Goal: Task Accomplishment & Management: Manage account settings

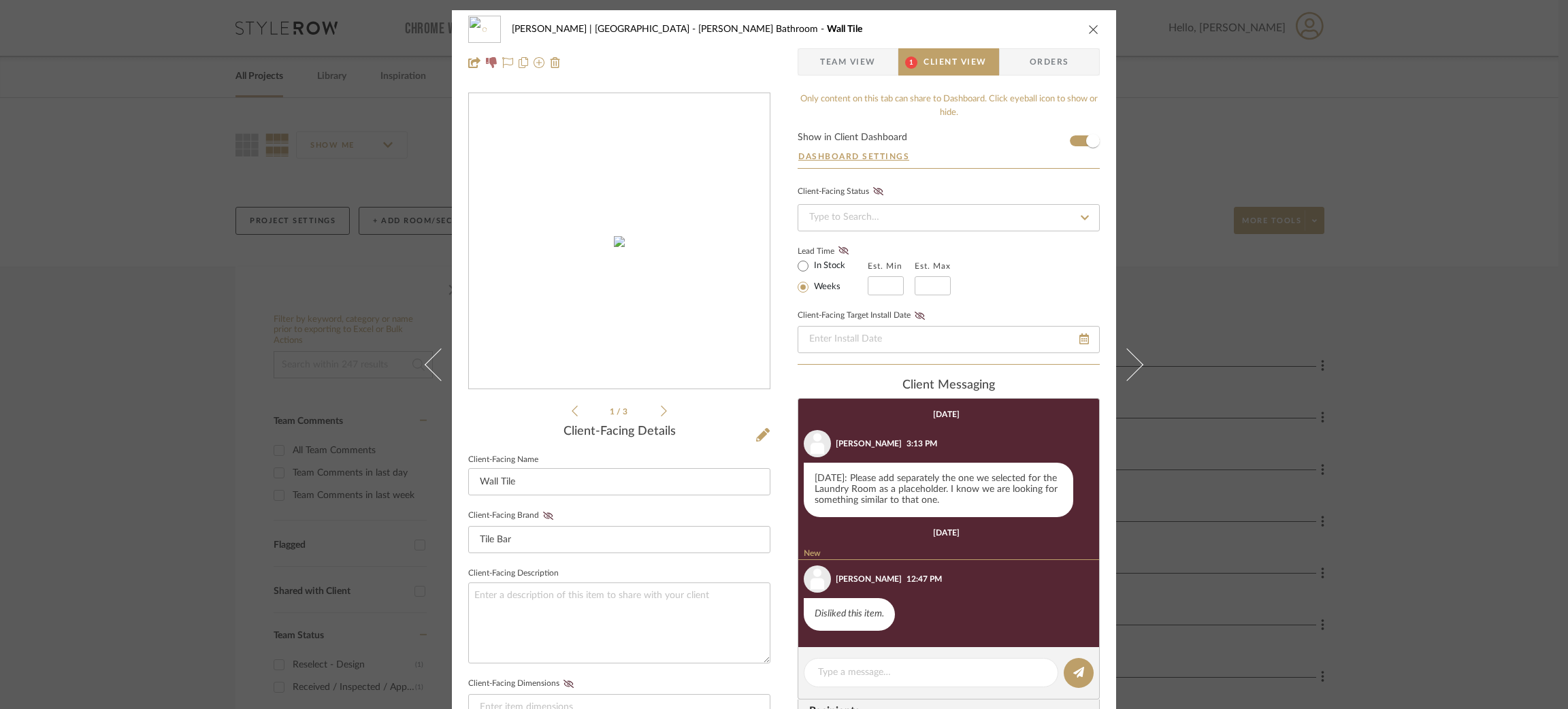
scroll to position [114, 0]
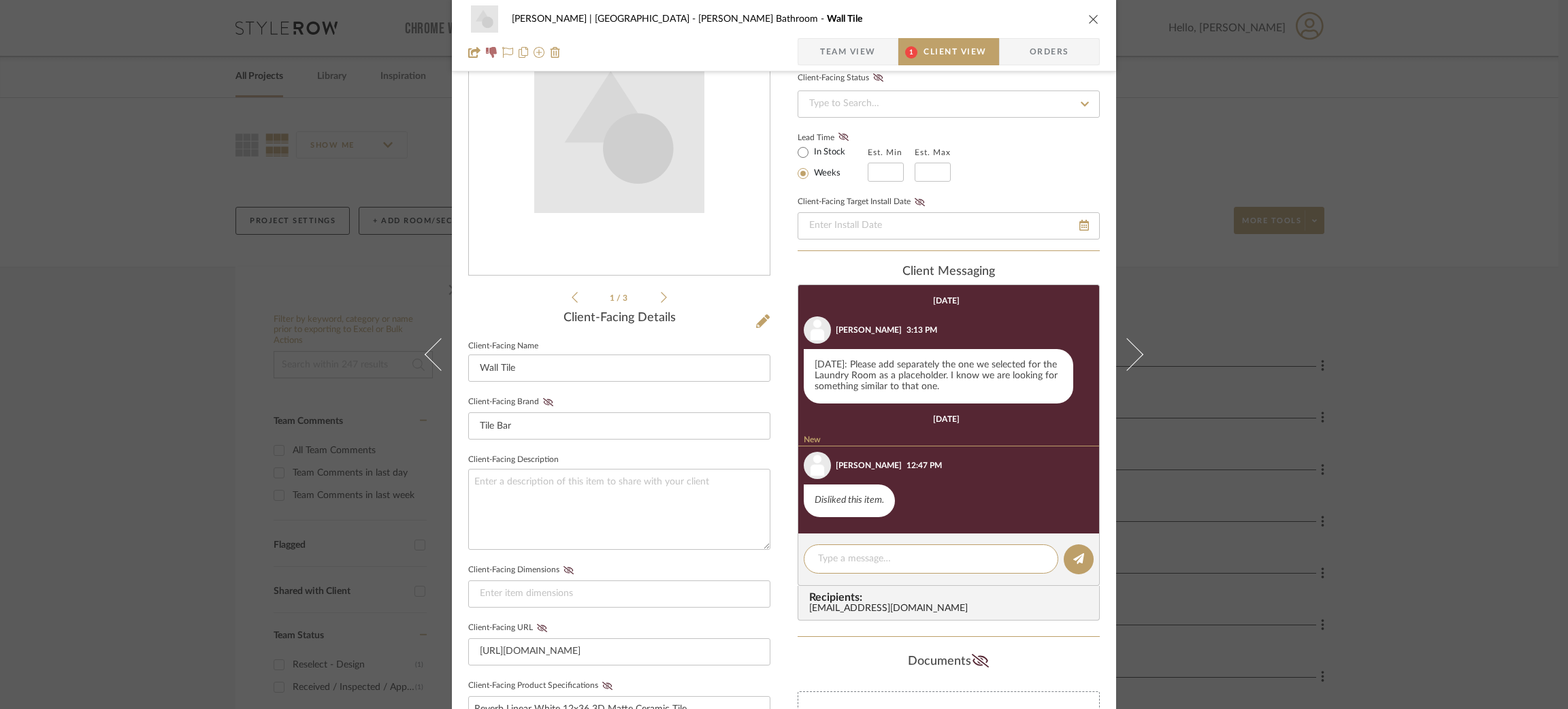
click at [661, 295] on icon at bounding box center [663, 298] width 6 height 13
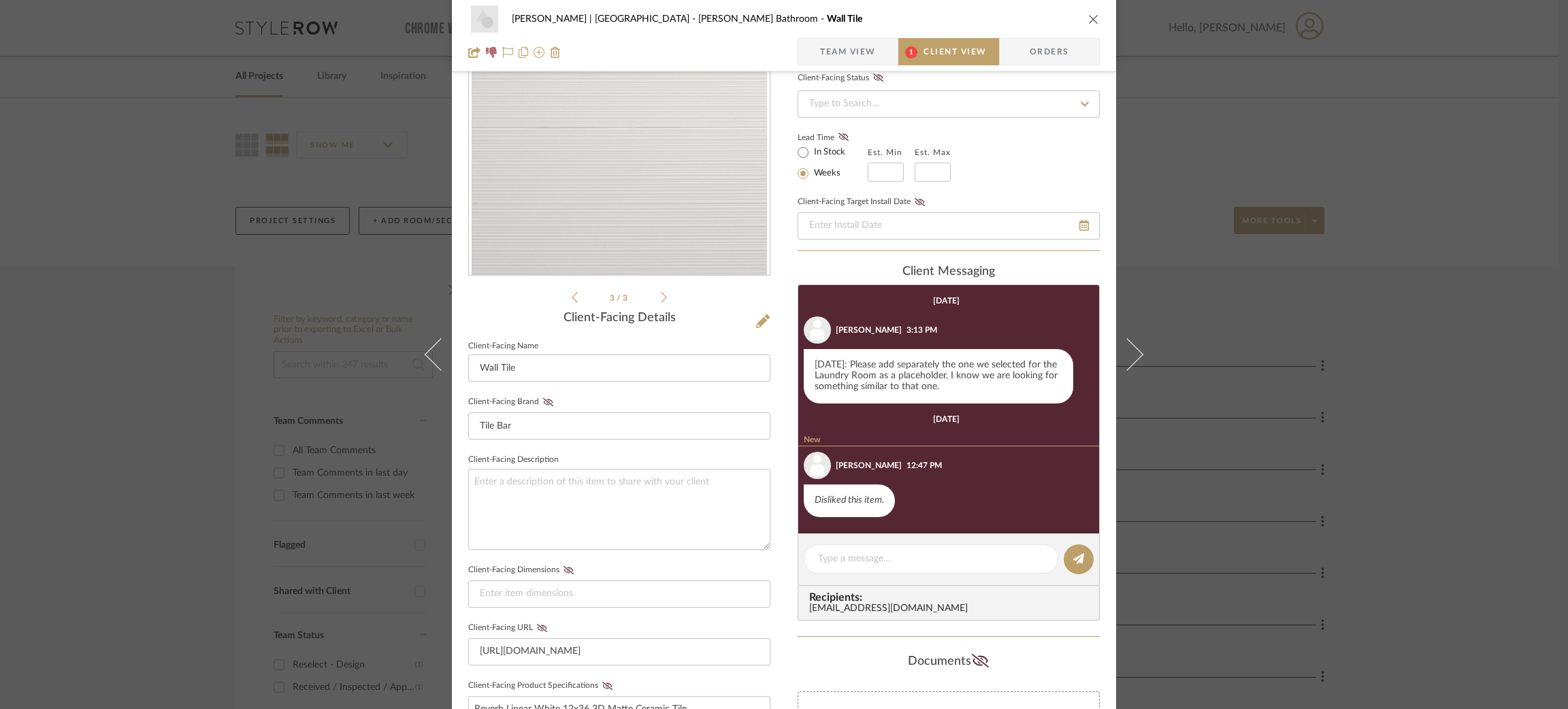
click at [565, 289] on div "3 / 3" at bounding box center [619, 142] width 302 height 327
click at [572, 298] on icon at bounding box center [574, 297] width 6 height 11
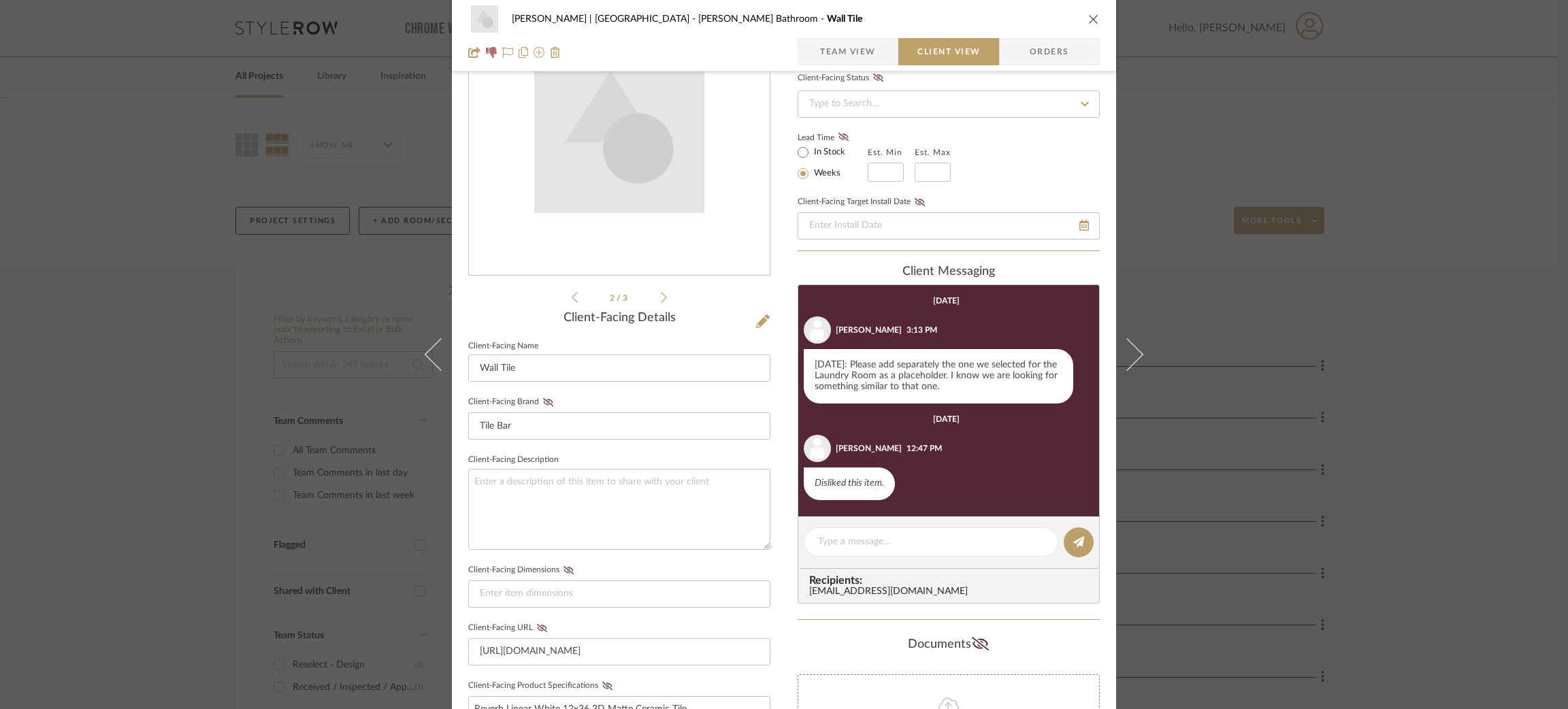
click at [572, 298] on icon at bounding box center [574, 297] width 6 height 11
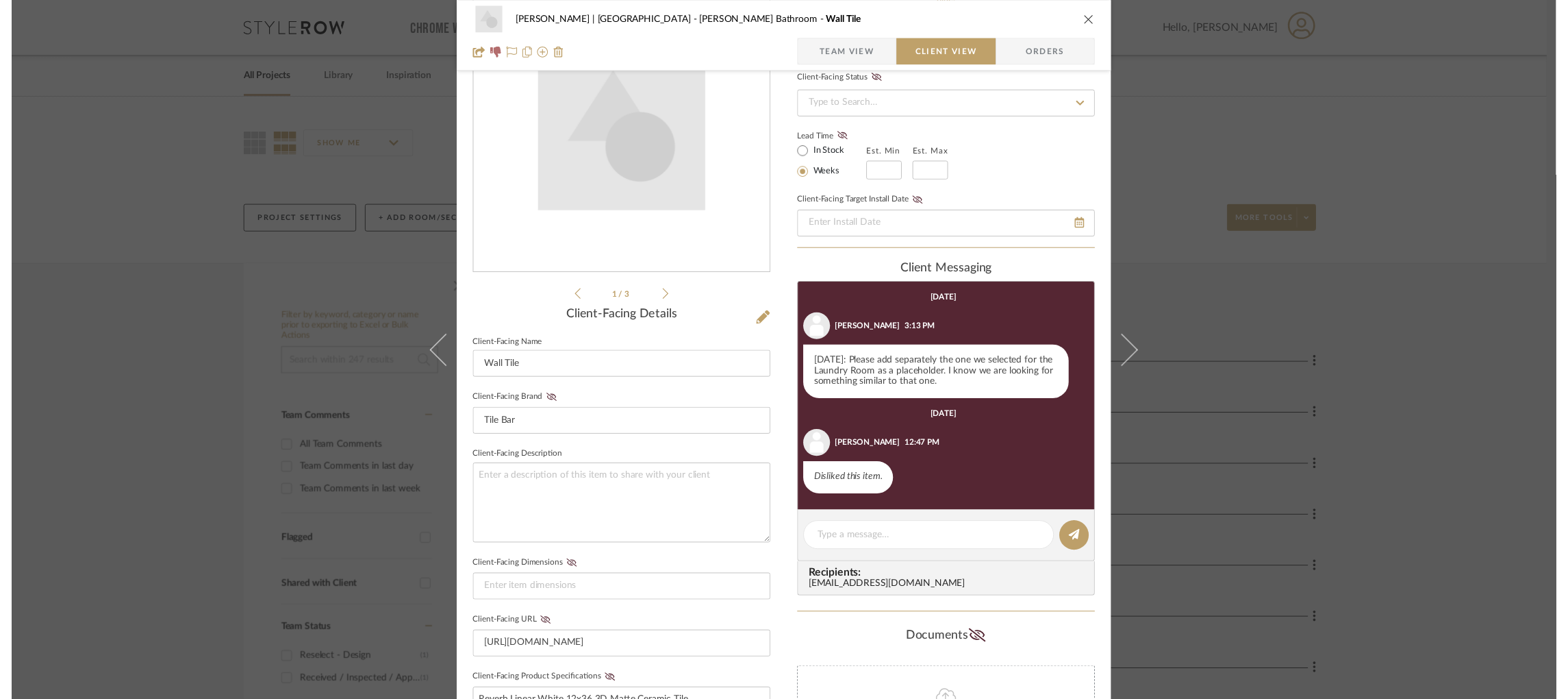
scroll to position [0, 0]
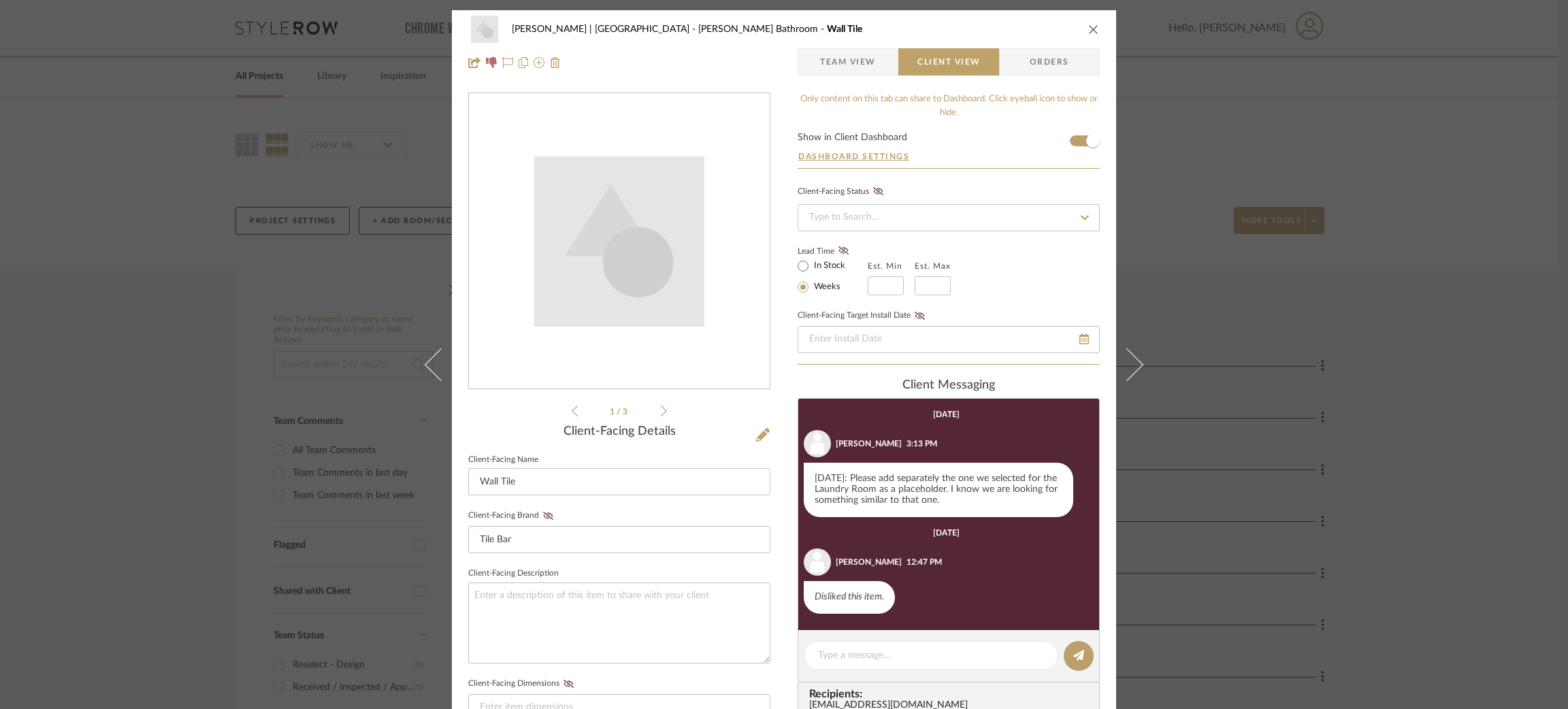
click at [280, 308] on div "[PERSON_NAME] | Manhattan Beach [PERSON_NAME] Bathroom Wall Tile Team View Clie…" at bounding box center [784, 354] width 1568 height 709
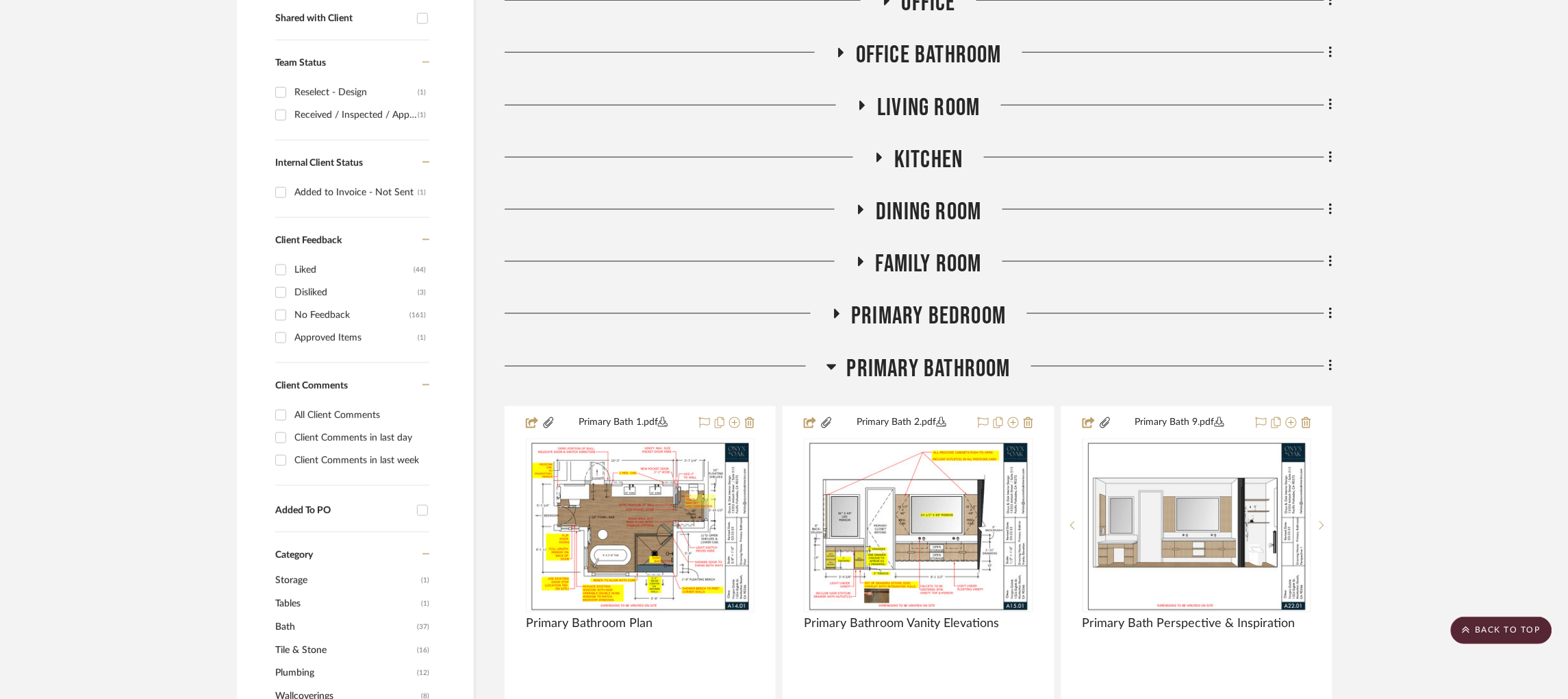
scroll to position [822, 0]
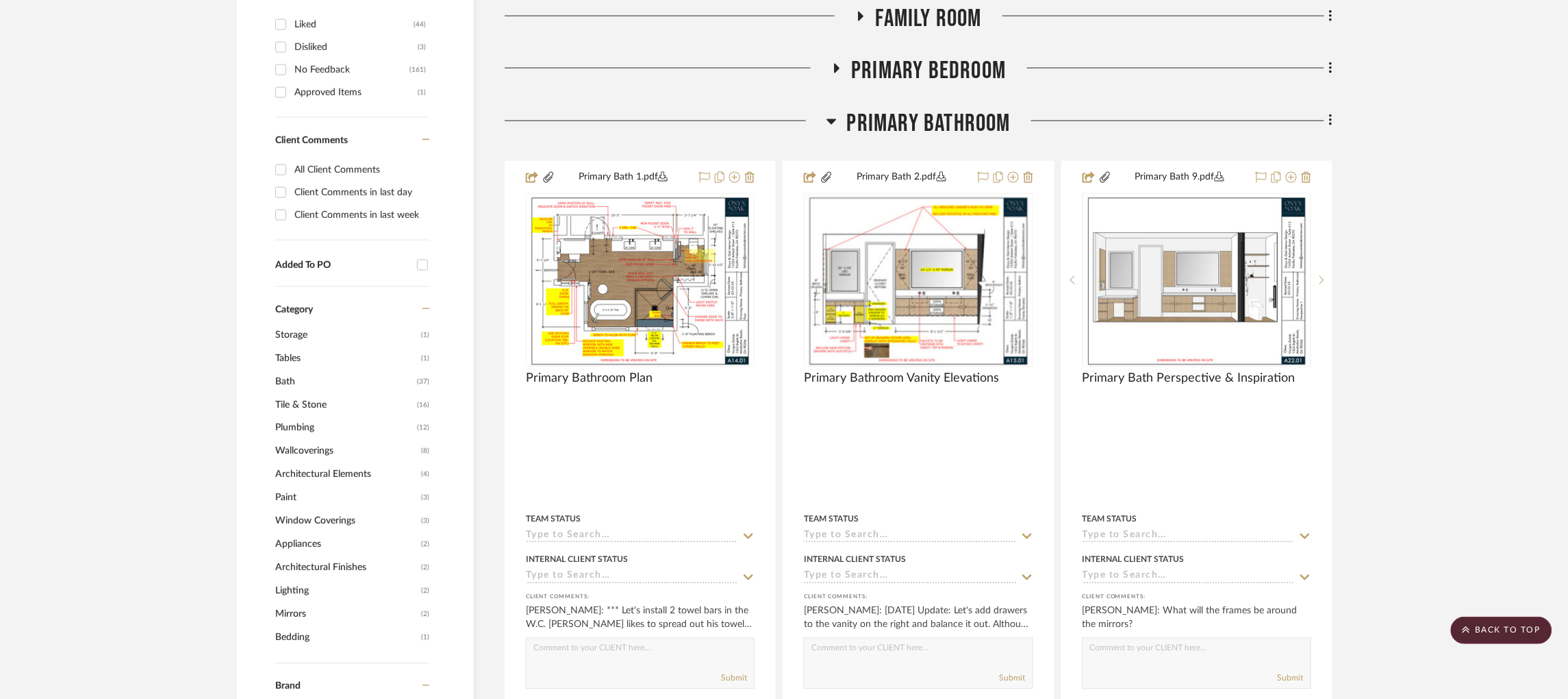
click at [832, 113] on icon at bounding box center [830, 121] width 10 height 16
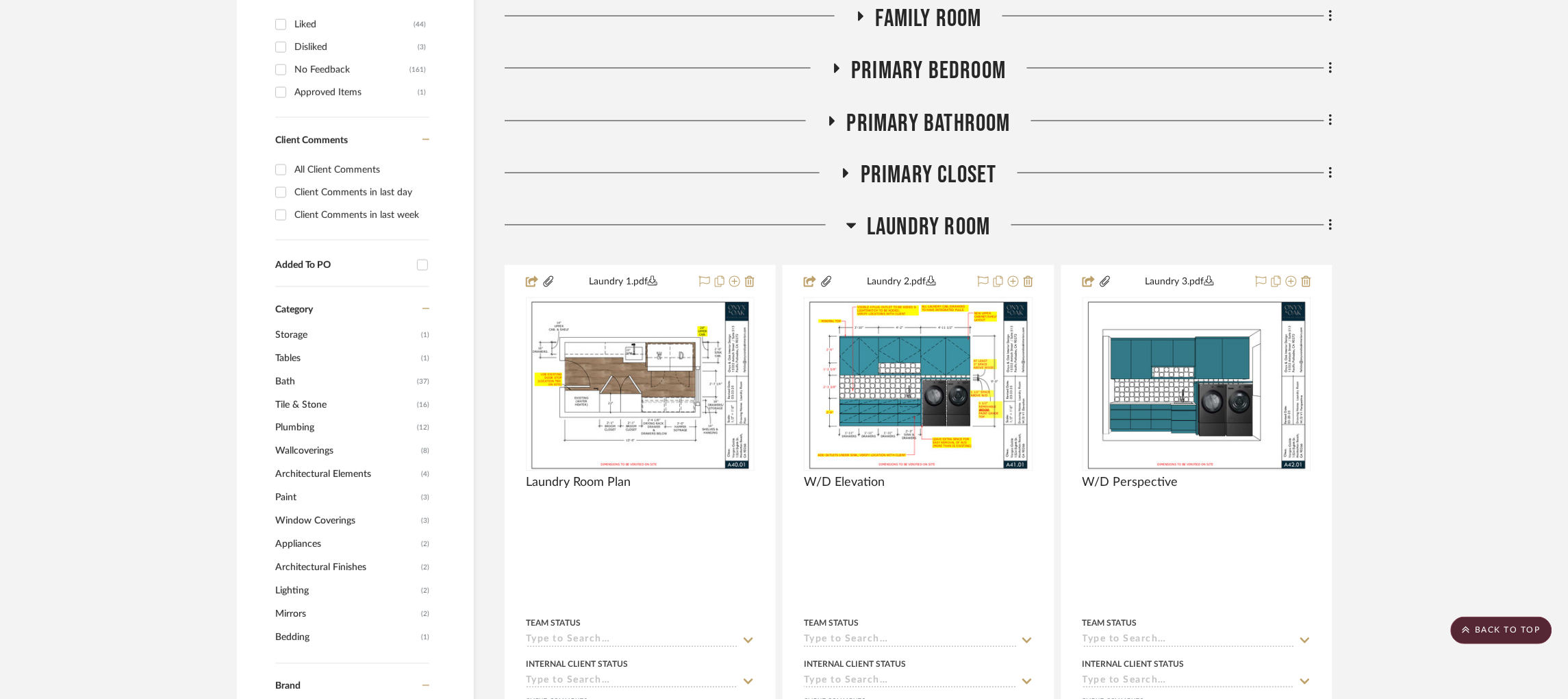
click at [846, 217] on icon at bounding box center [850, 225] width 10 height 16
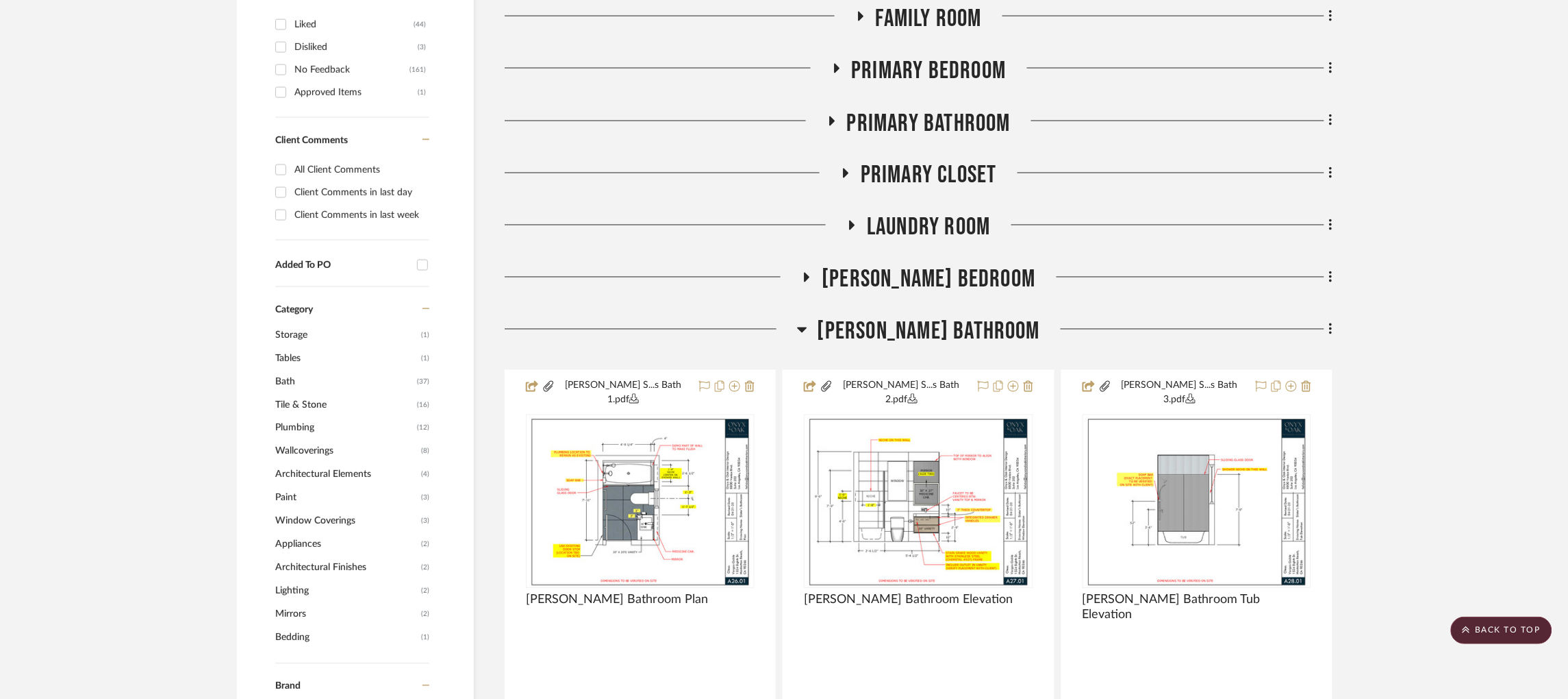
click at [807, 322] on icon at bounding box center [802, 330] width 10 height 16
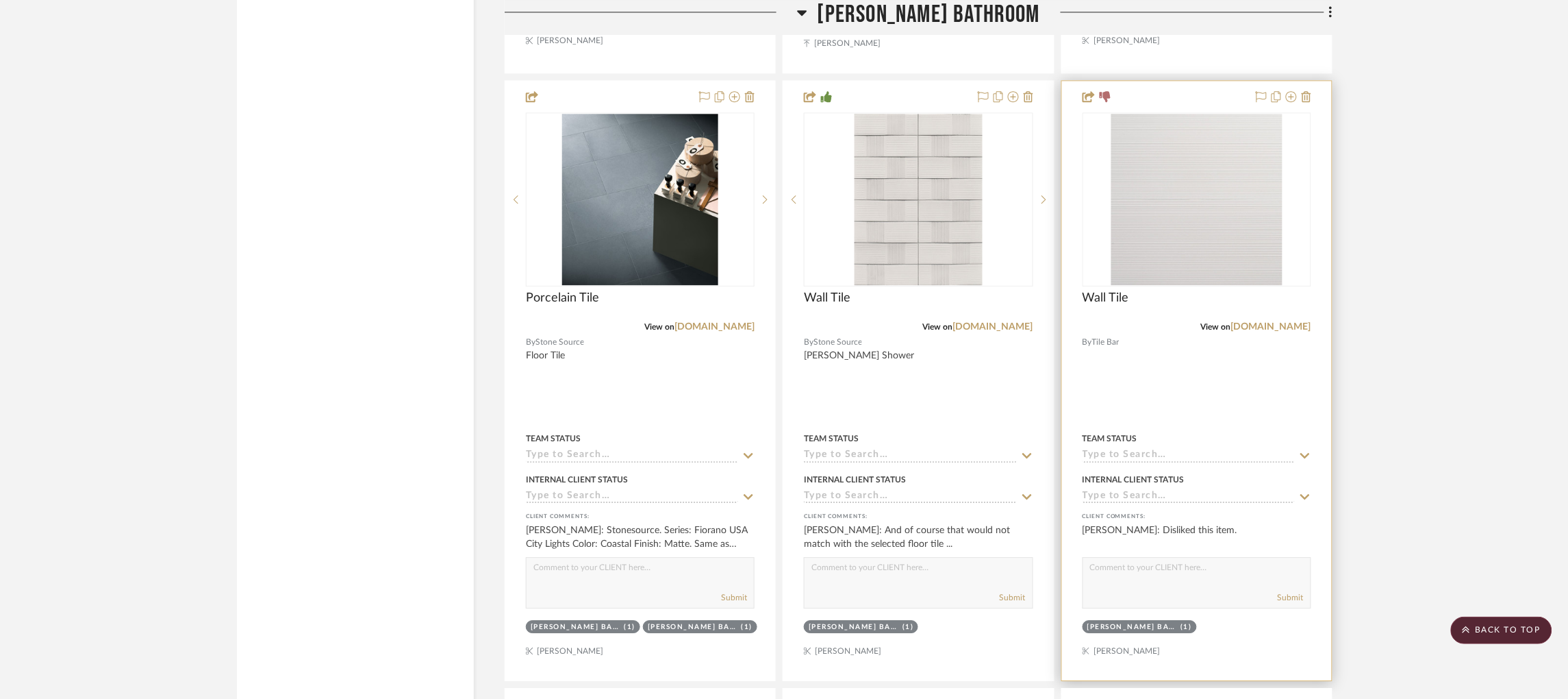
scroll to position [3185, 0]
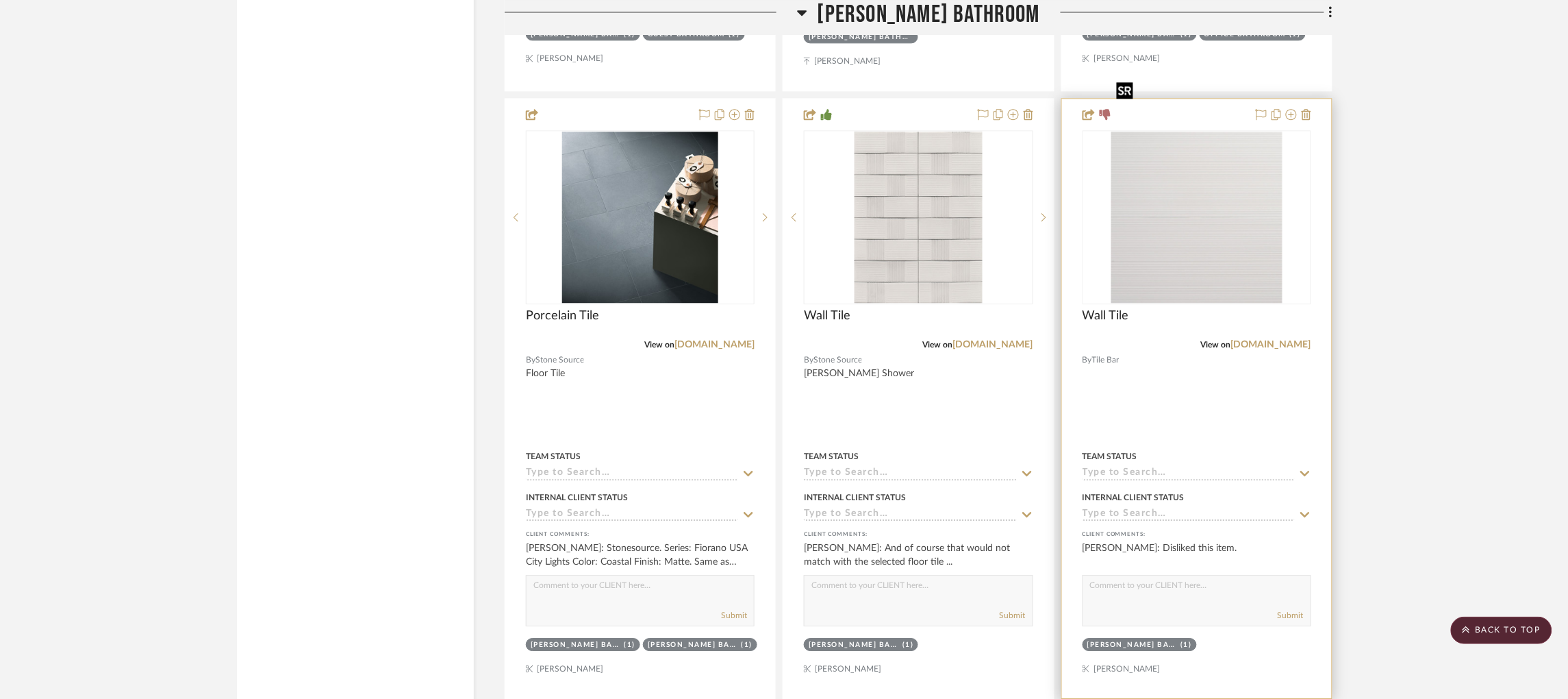
click at [1243, 193] on img "0" at bounding box center [1197, 218] width 172 height 172
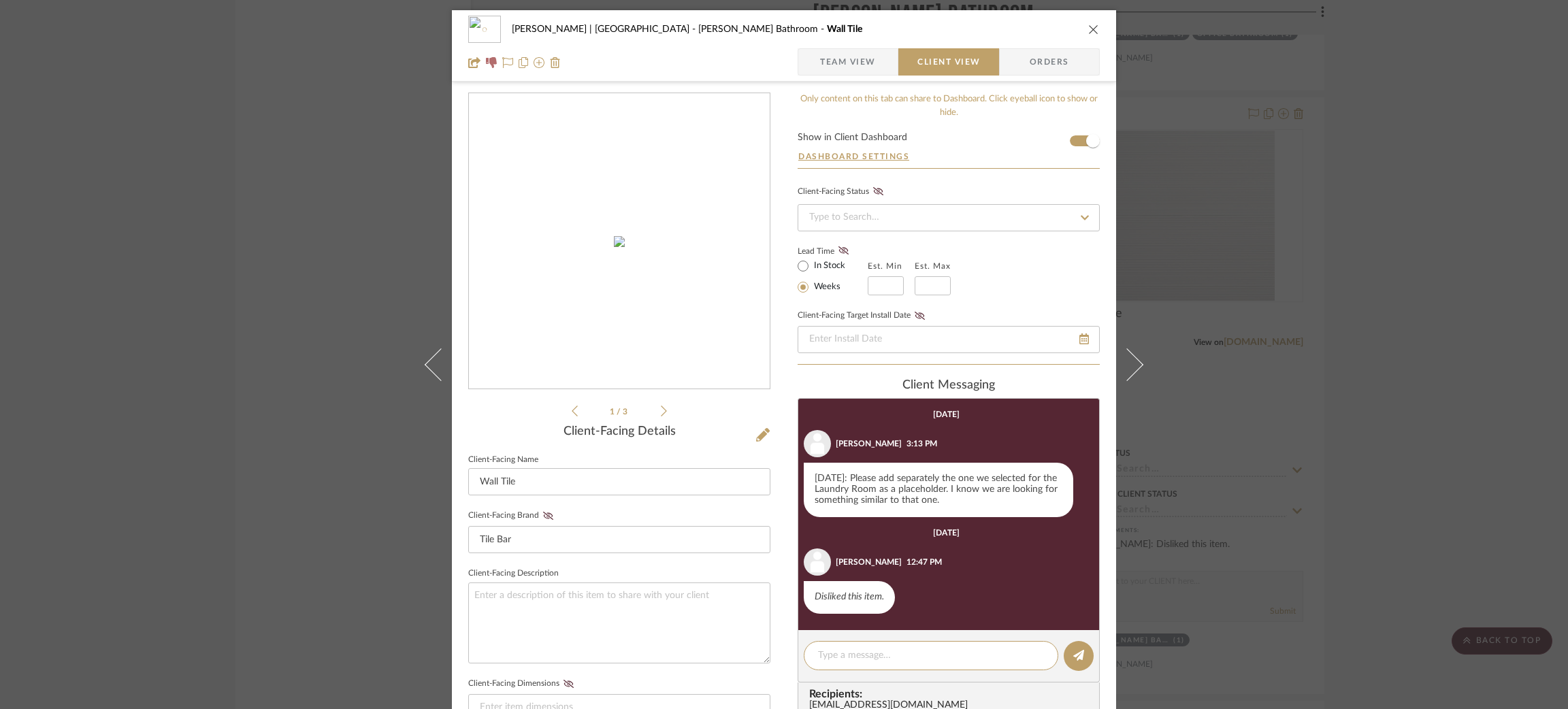
scroll to position [111, 0]
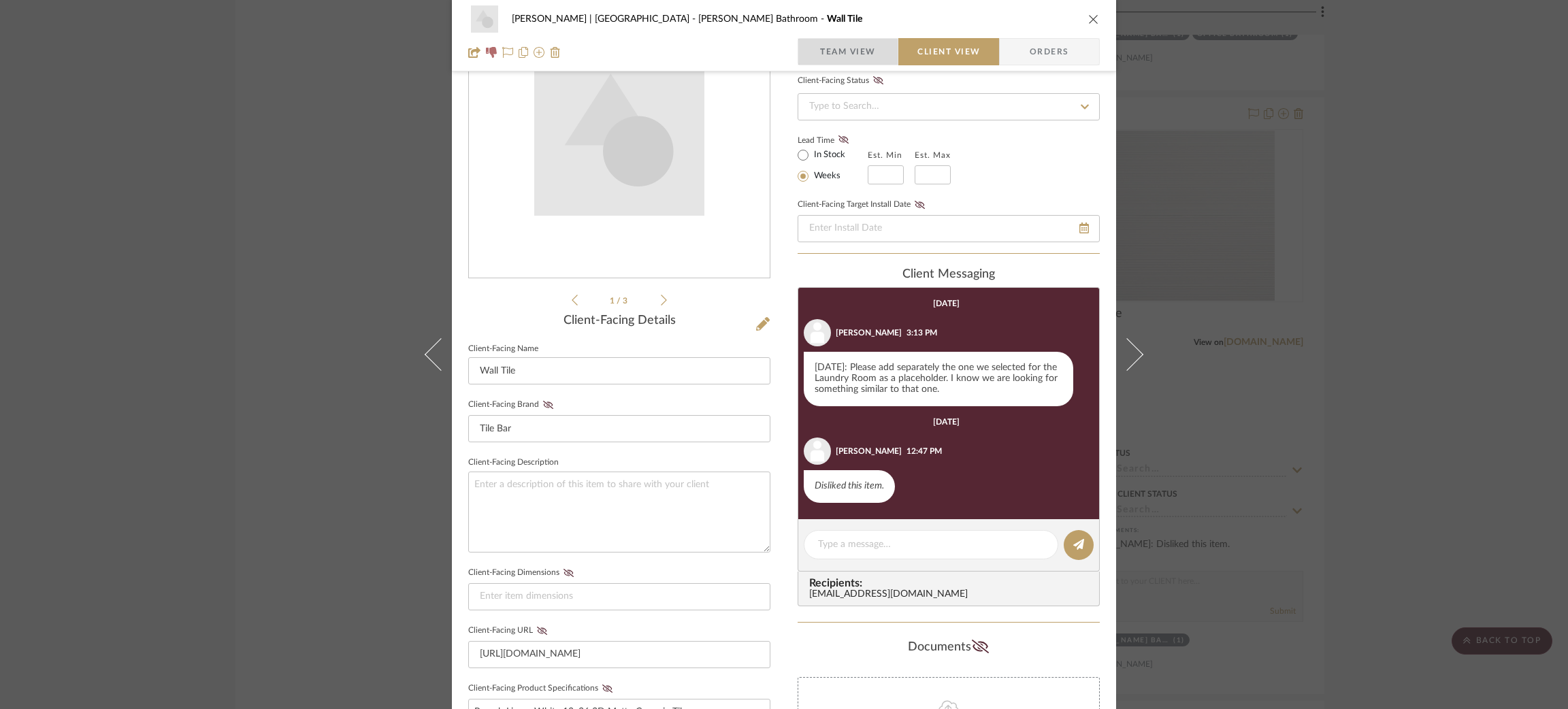
click at [855, 39] on span "Team View" at bounding box center [848, 51] width 56 height 27
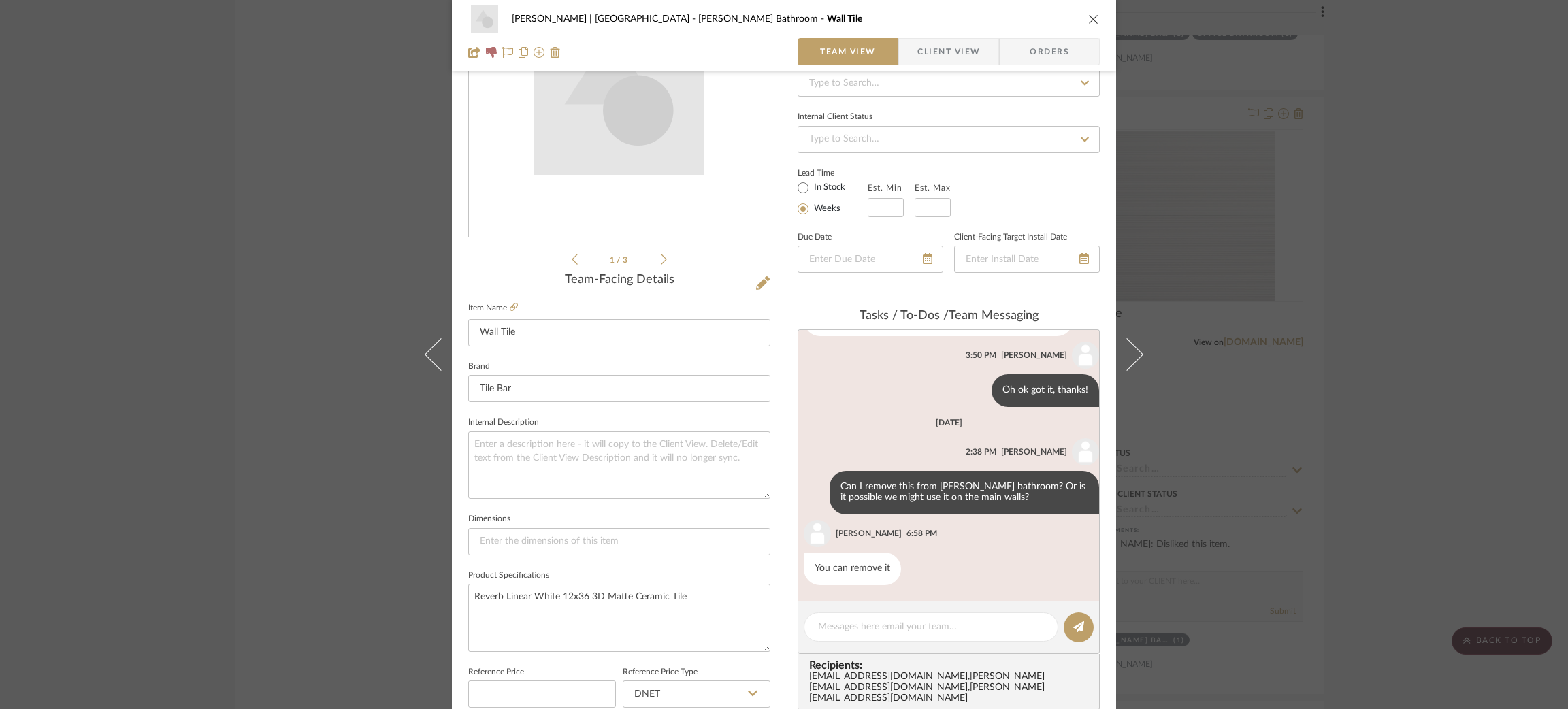
scroll to position [0, 0]
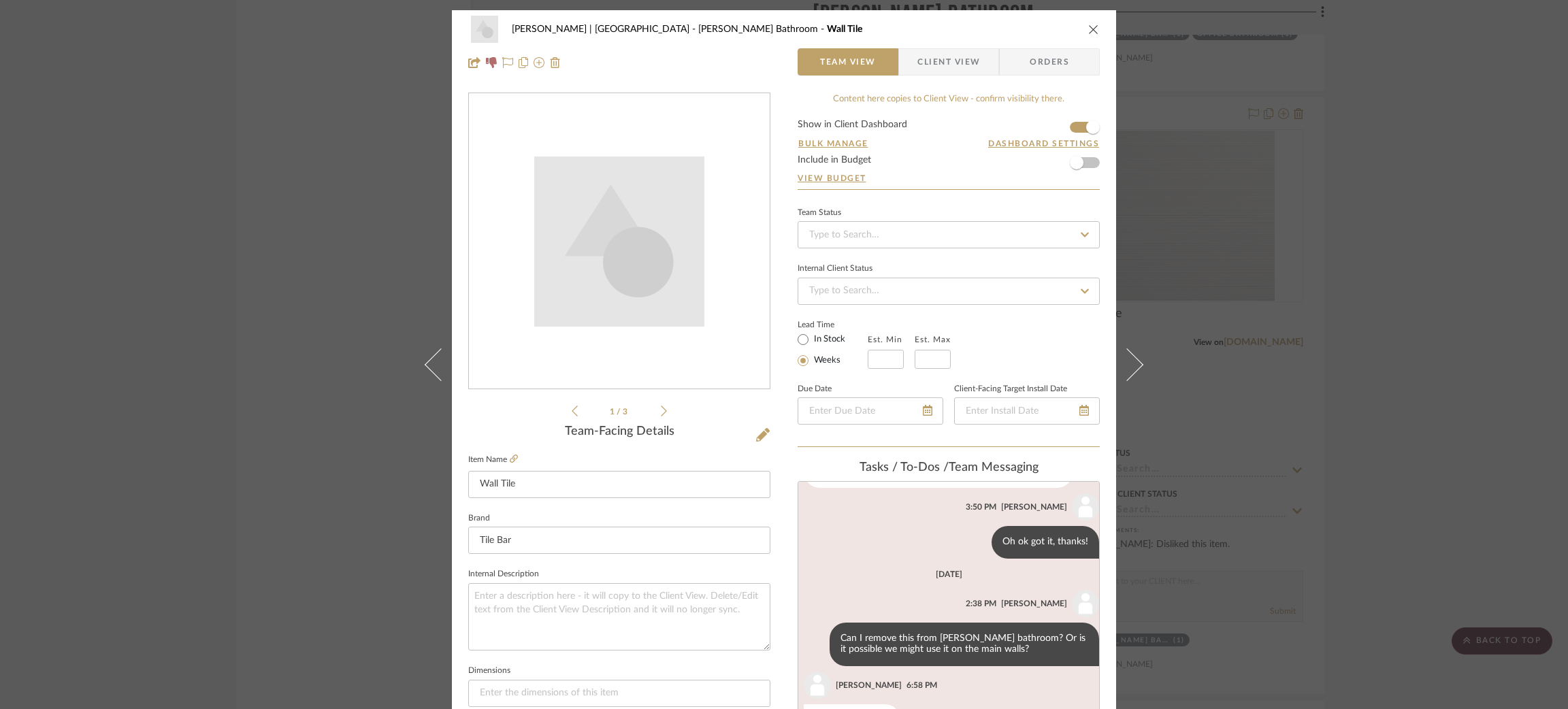
click at [1306, 106] on div "[PERSON_NAME] | [GEOGRAPHIC_DATA] [PERSON_NAME] Bathroom Wall Tile Team View Cl…" at bounding box center [784, 354] width 1568 height 709
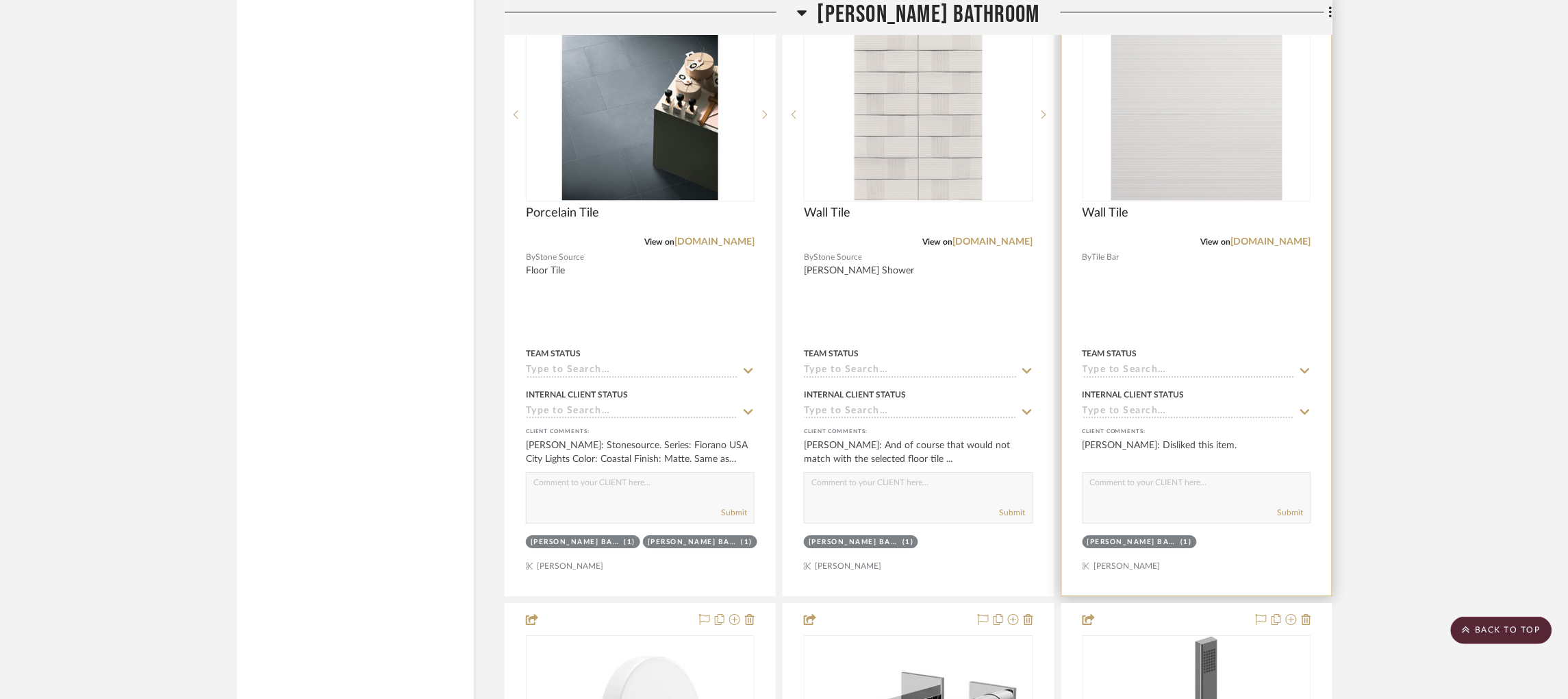
scroll to position [3185, 0]
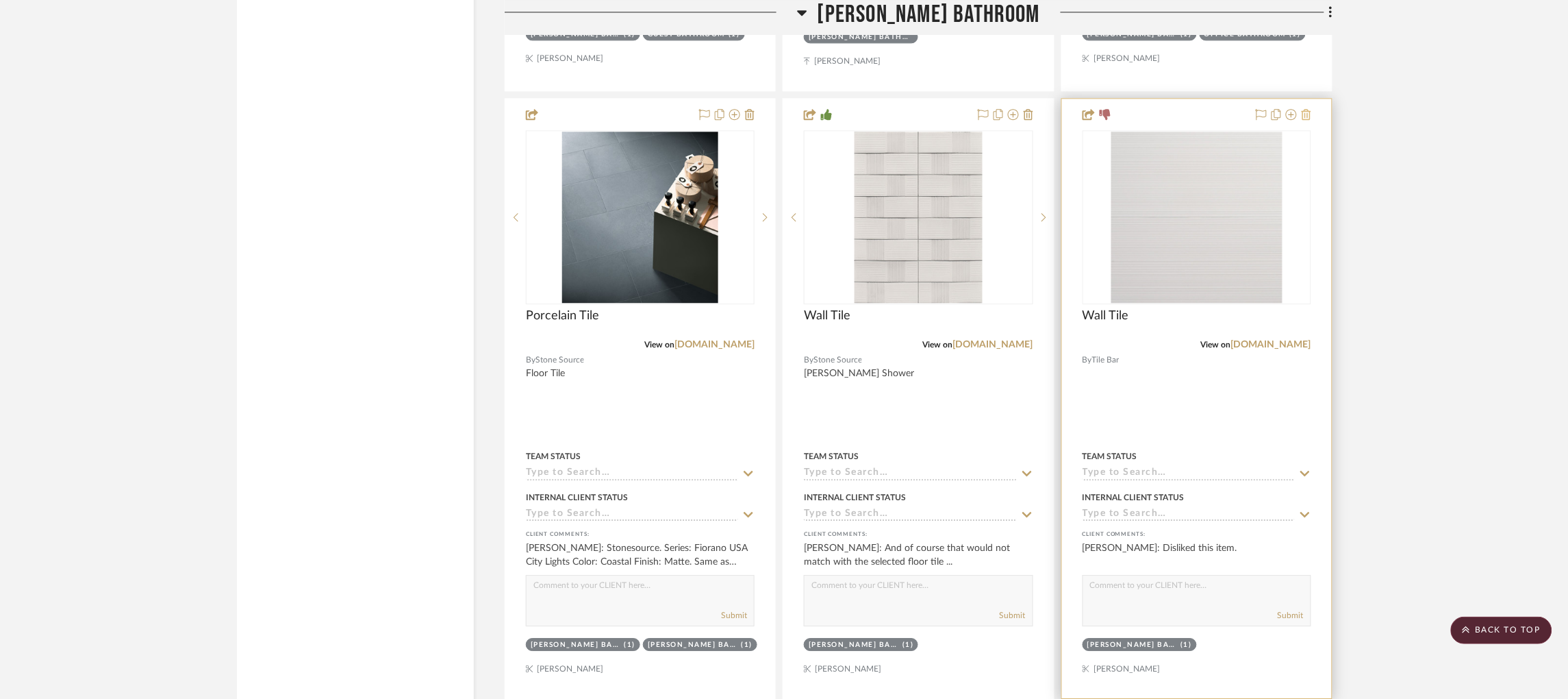
click at [1305, 109] on icon at bounding box center [1306, 115] width 10 height 11
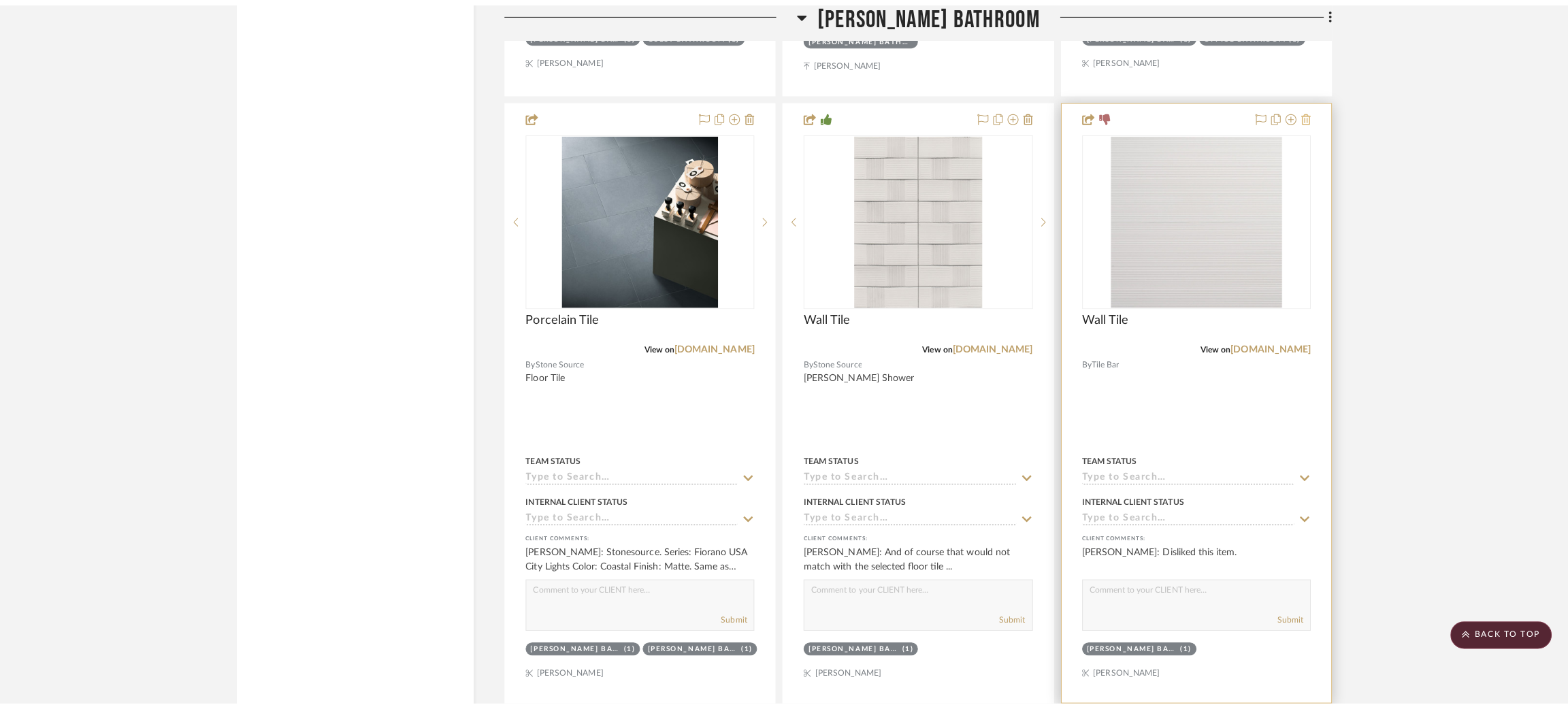
scroll to position [0, 0]
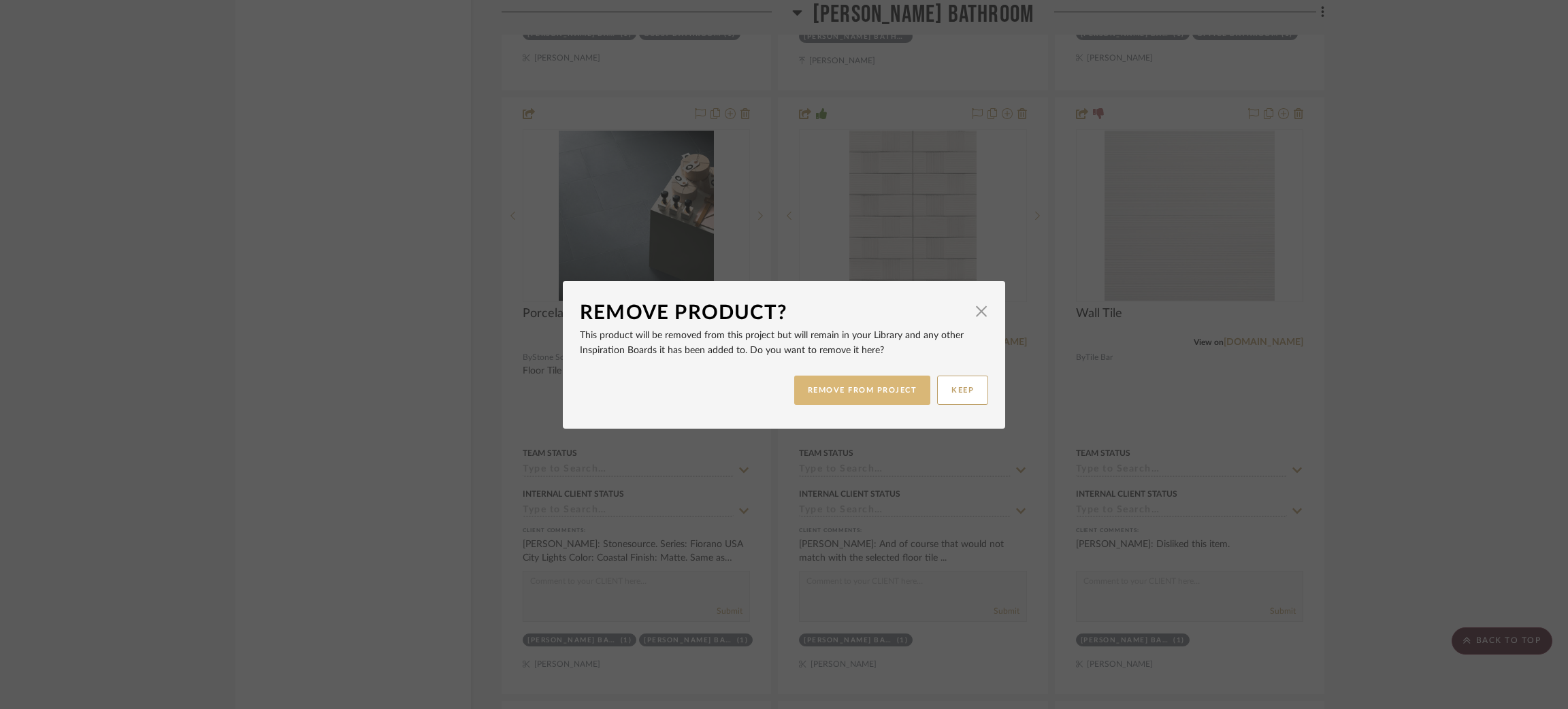
click at [836, 390] on button "REMOVE FROM PROJECT" at bounding box center [863, 390] width 136 height 30
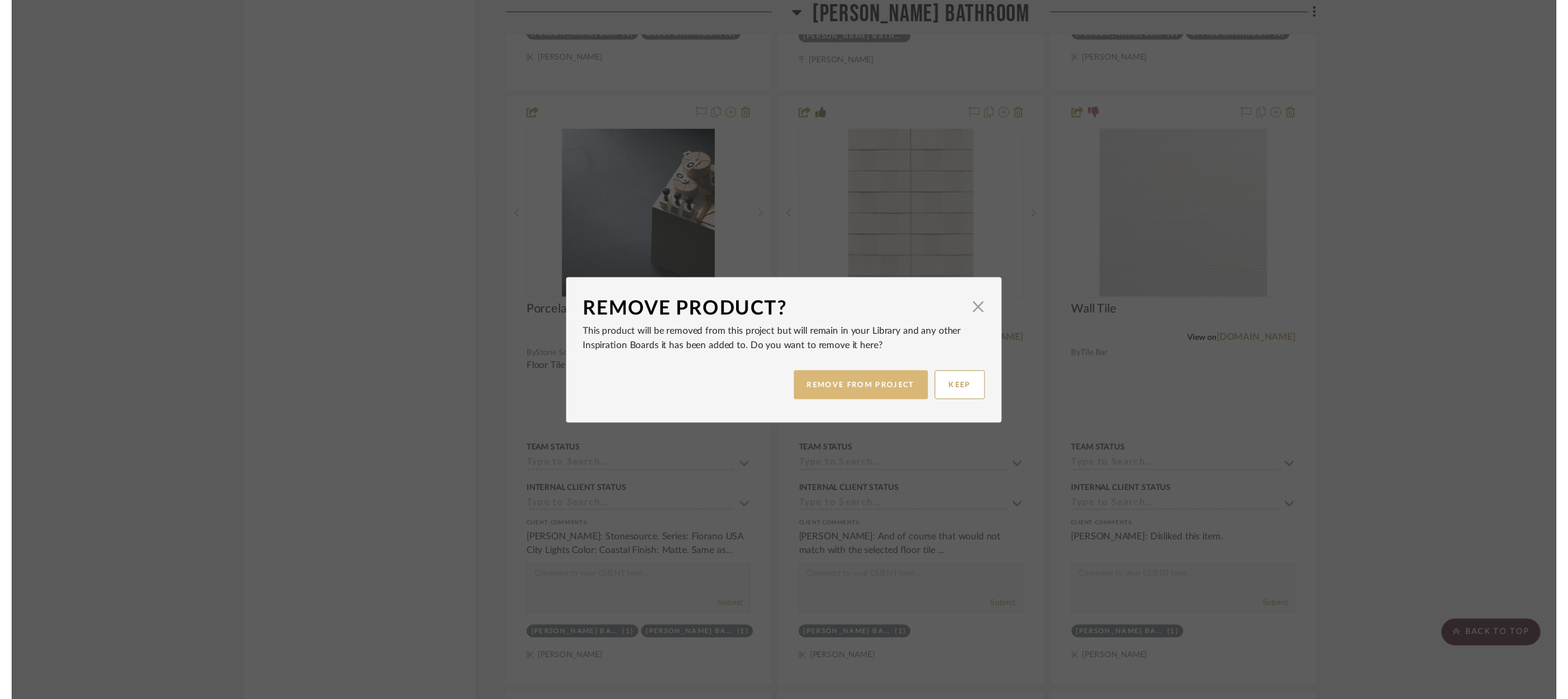
scroll to position [3185, 0]
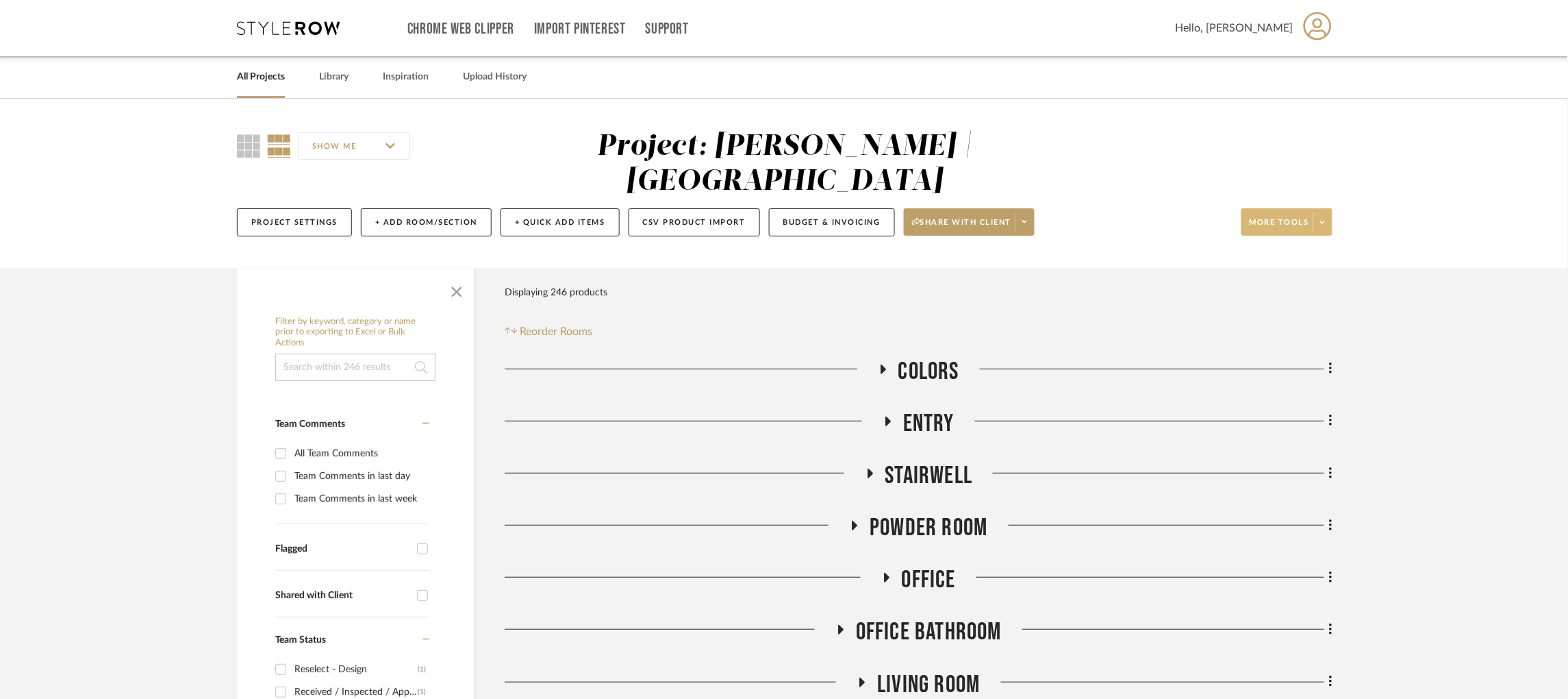
click at [1311, 209] on button "More tools" at bounding box center [1286, 222] width 91 height 27
click at [1263, 222] on span "Upload Item" at bounding box center [1300, 227] width 88 height 12
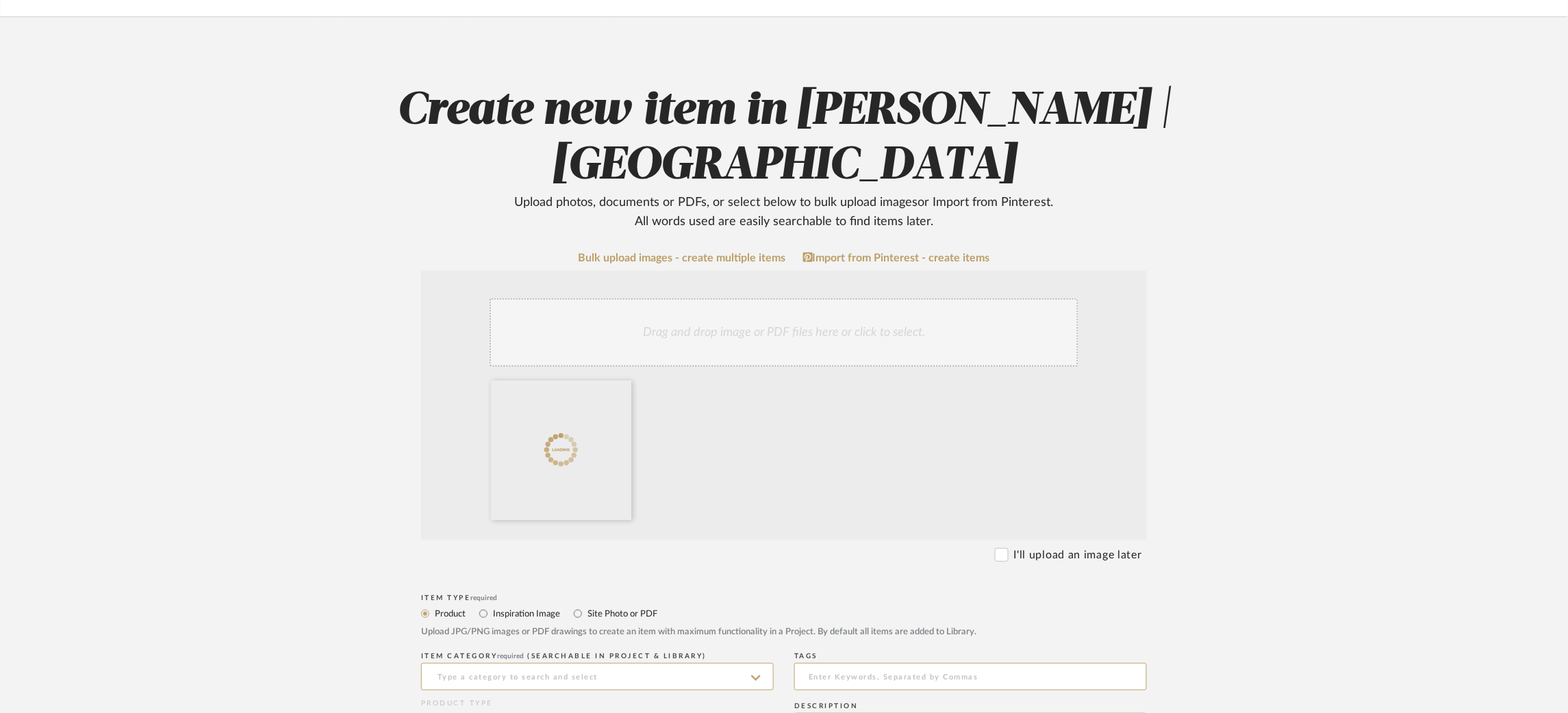
scroll to position [206, 0]
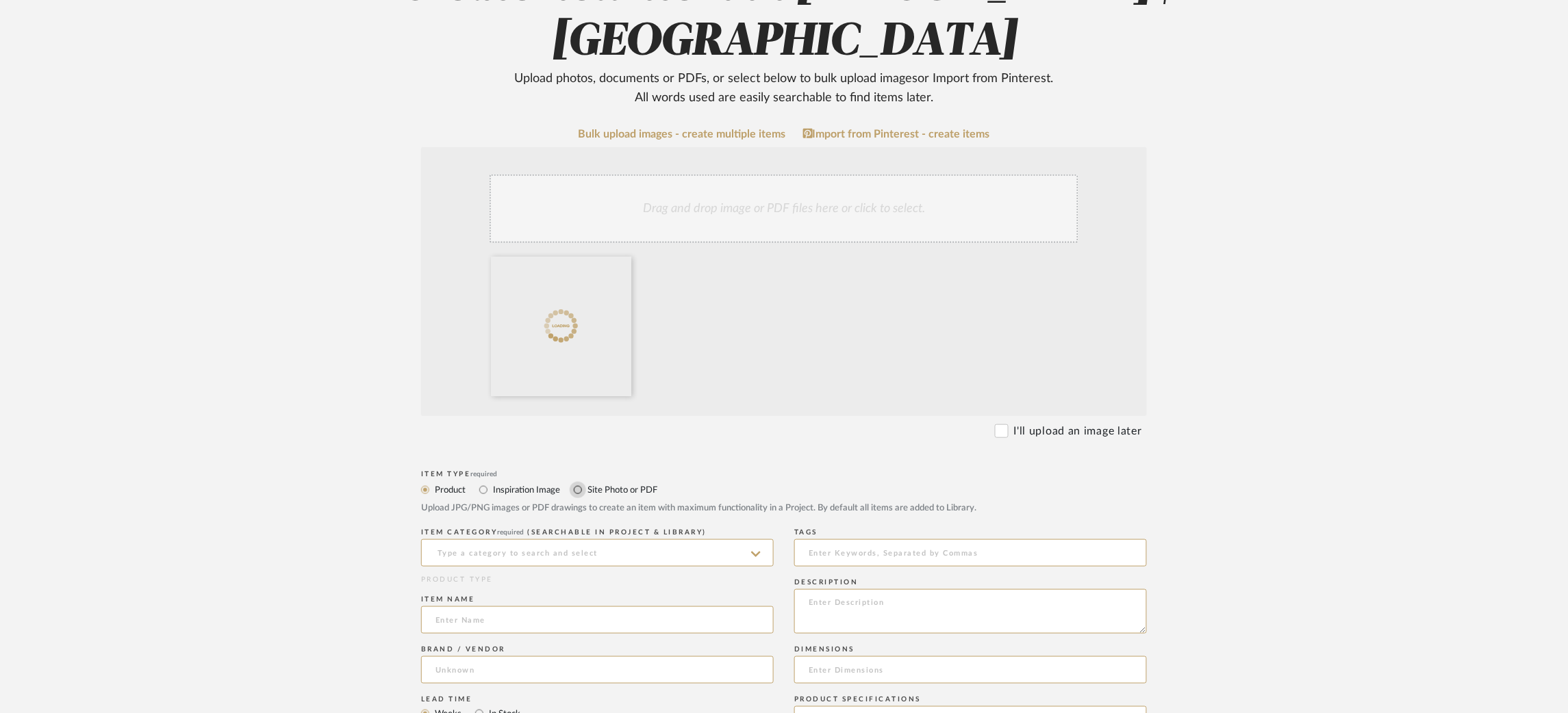
click at [576, 493] on input "Site Photo or PDF" at bounding box center [578, 490] width 16 height 16
radio input "true"
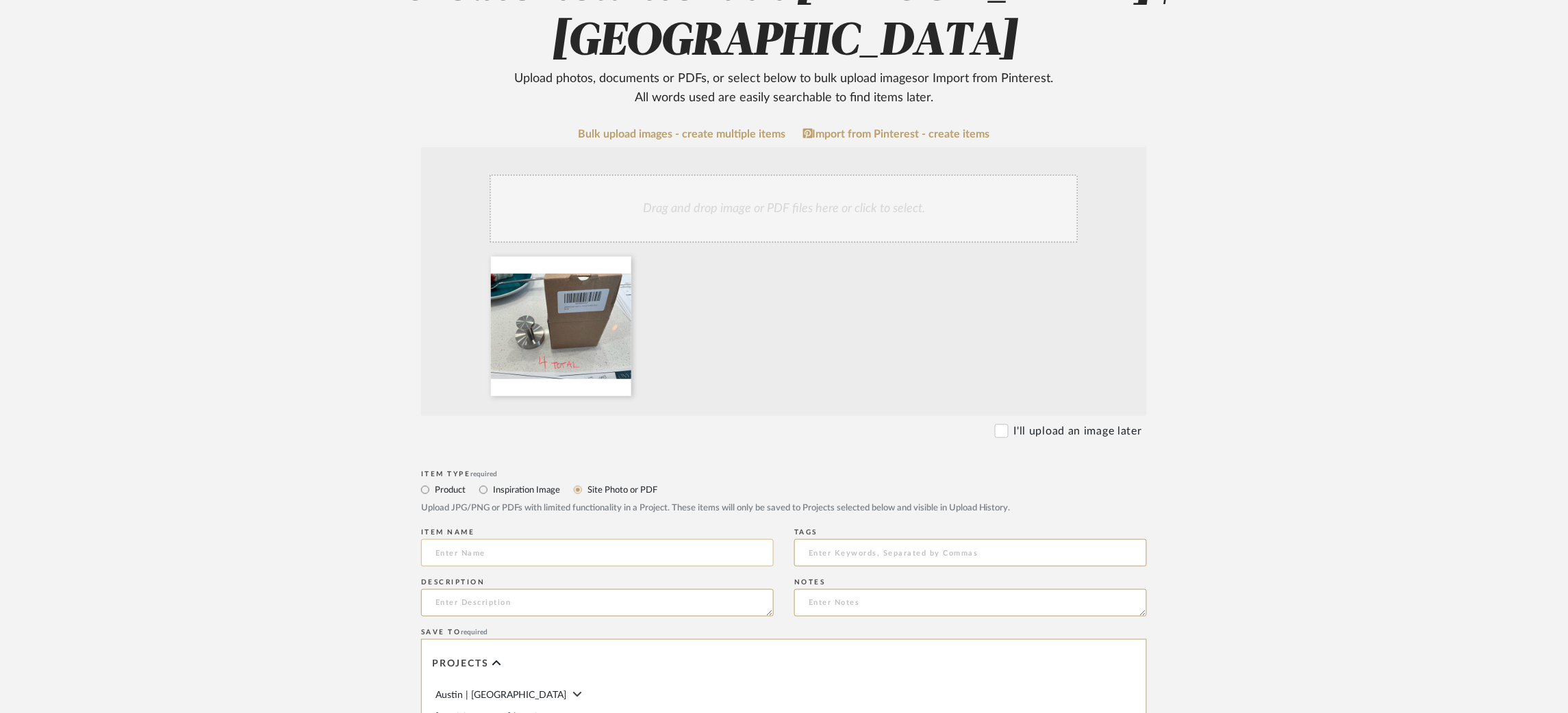
click at [582, 552] on input at bounding box center [597, 553] width 353 height 27
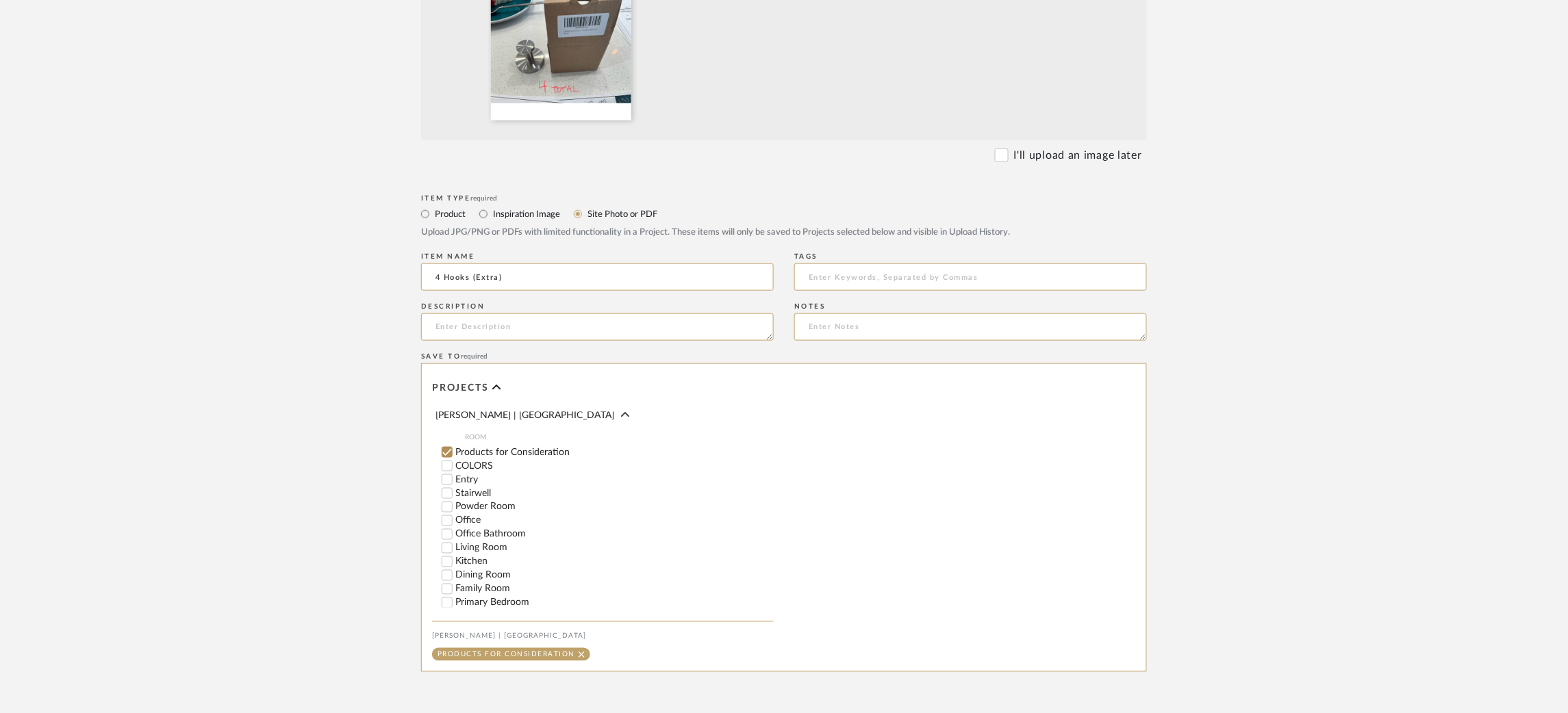
scroll to position [611, 0]
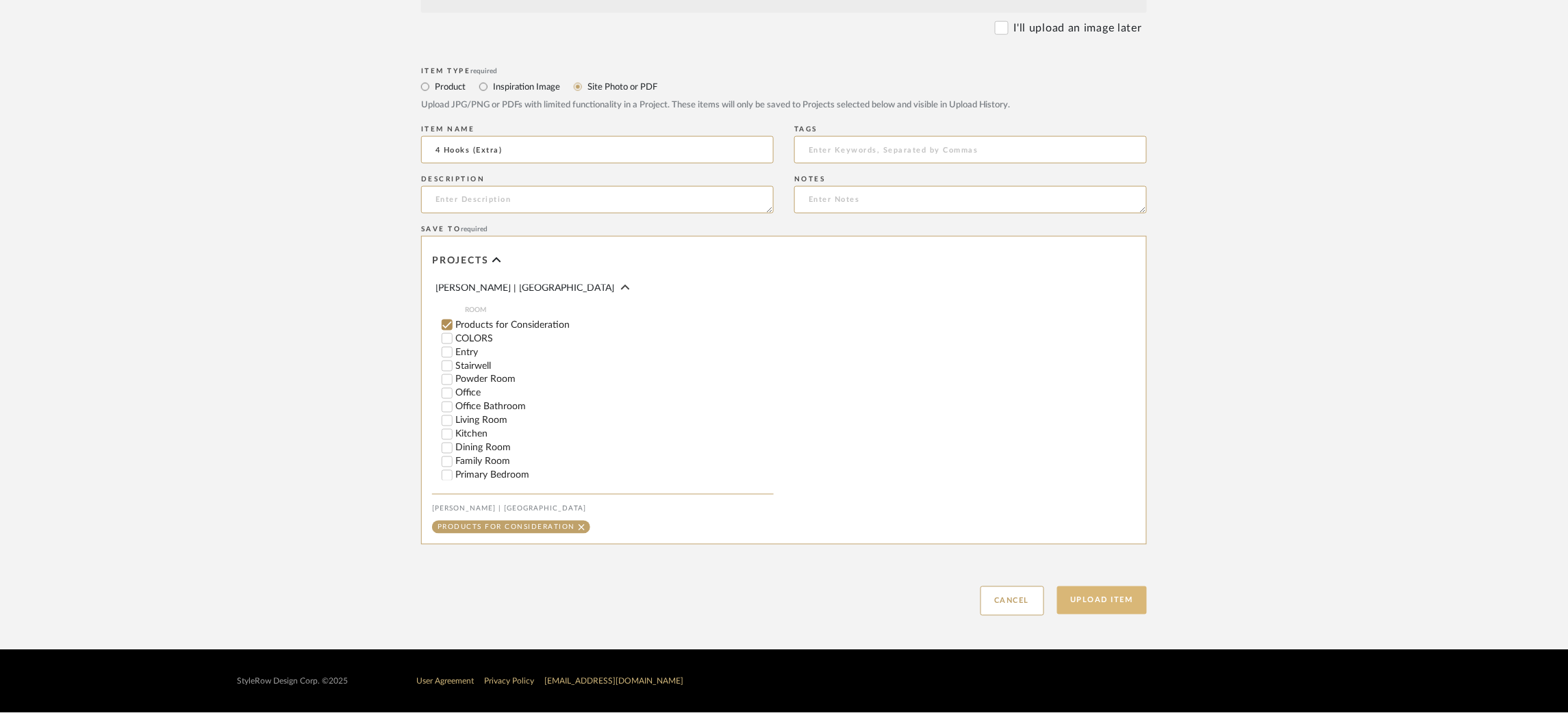
type input "4 Hooks (Extra)"
click at [1117, 602] on button "Upload Item" at bounding box center [1102, 600] width 90 height 28
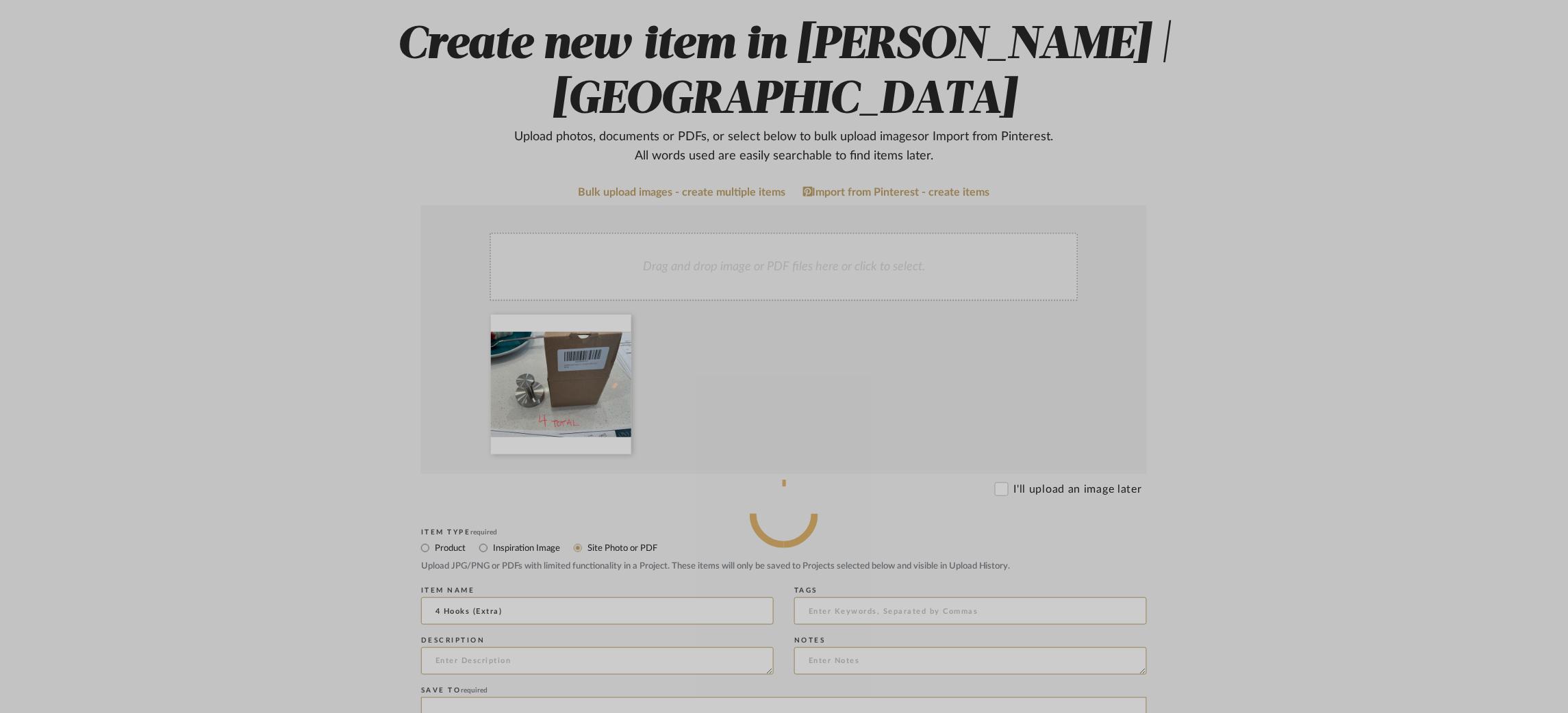
scroll to position [136, 0]
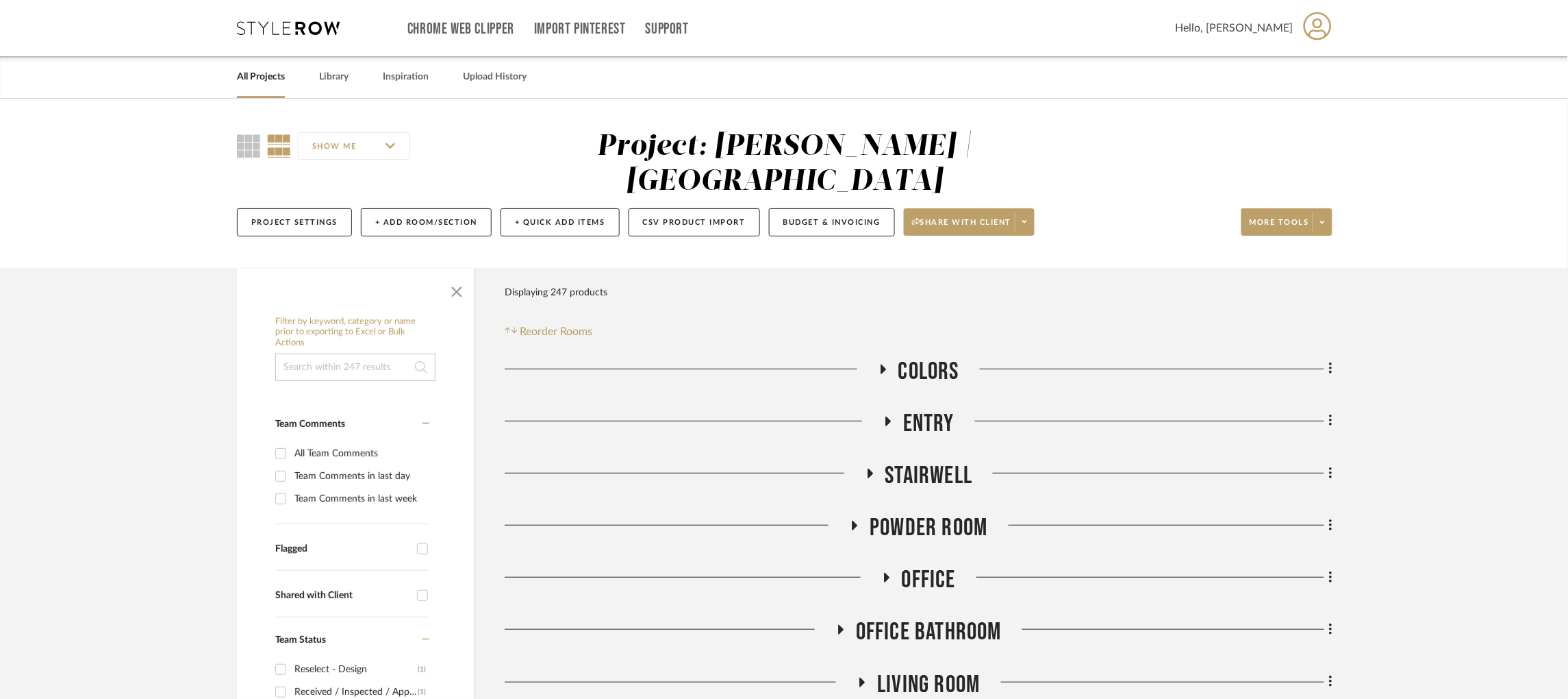
click at [881, 364] on icon at bounding box center [883, 368] width 5 height 10
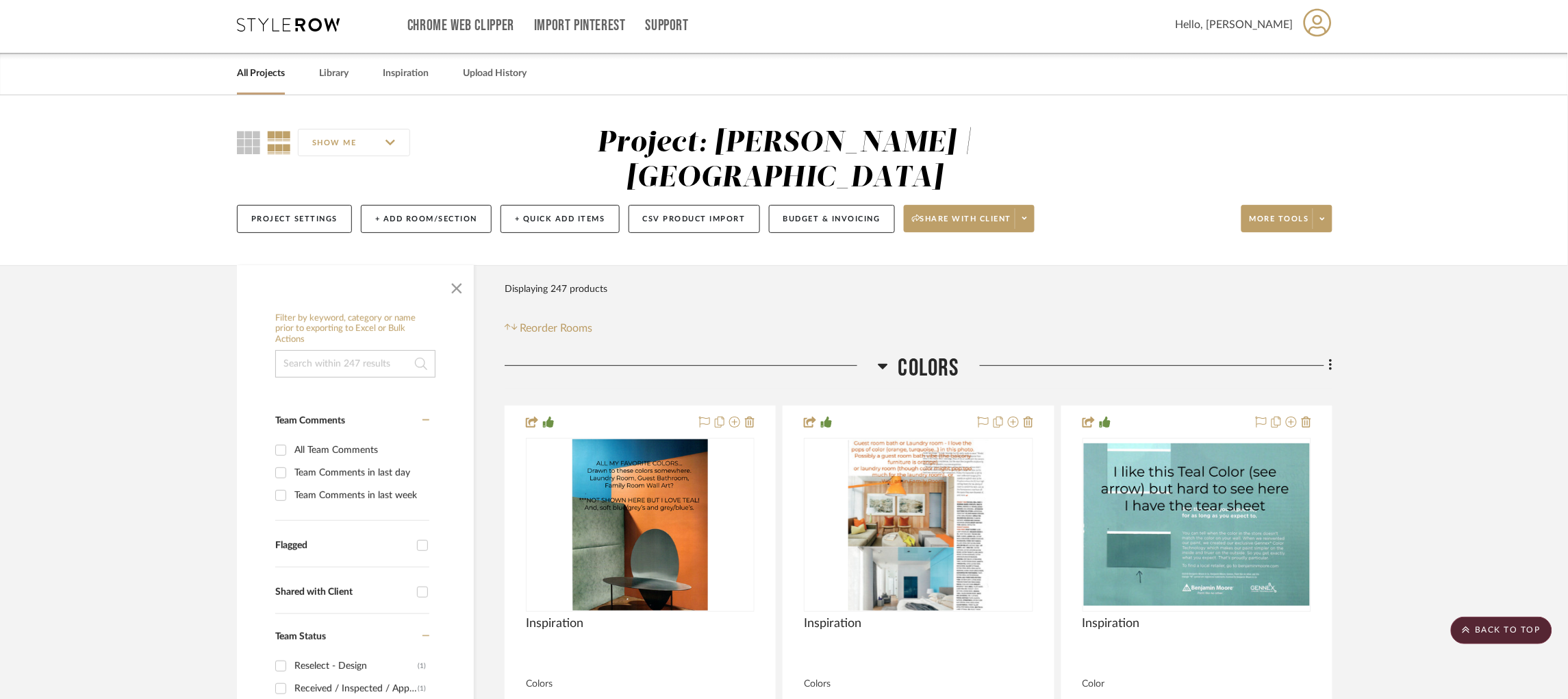
click at [886, 358] on icon at bounding box center [882, 366] width 10 height 16
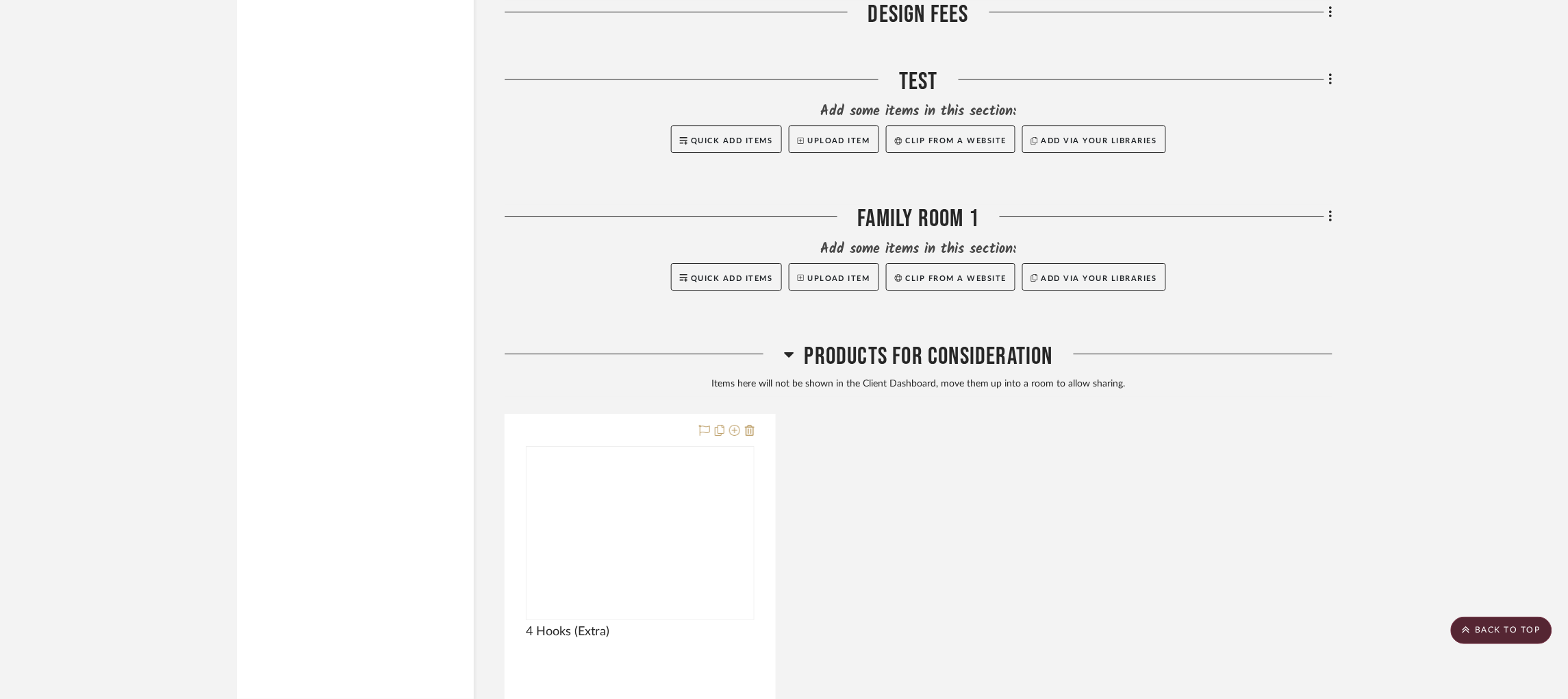
scroll to position [5824, 0]
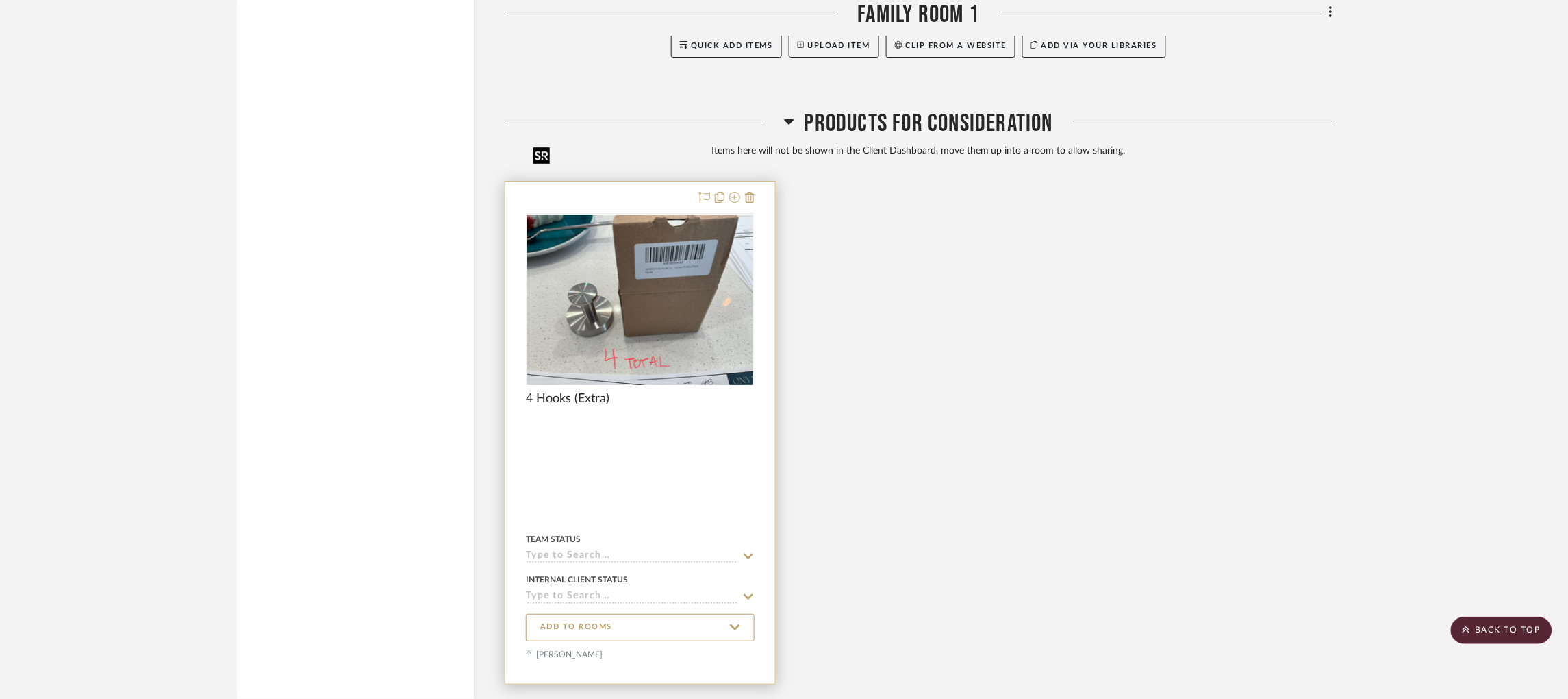
click at [597, 215] on img "0" at bounding box center [640, 300] width 226 height 170
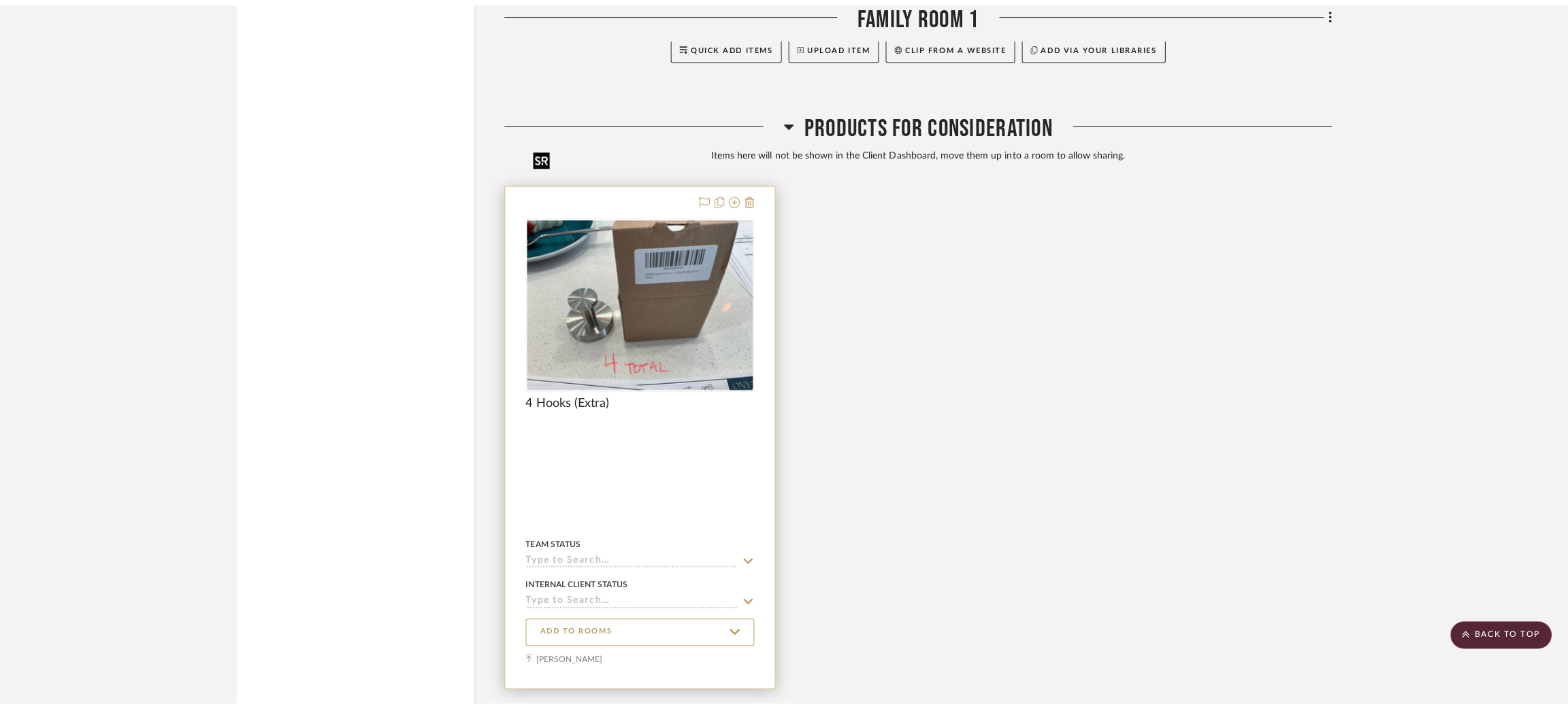
scroll to position [0, 0]
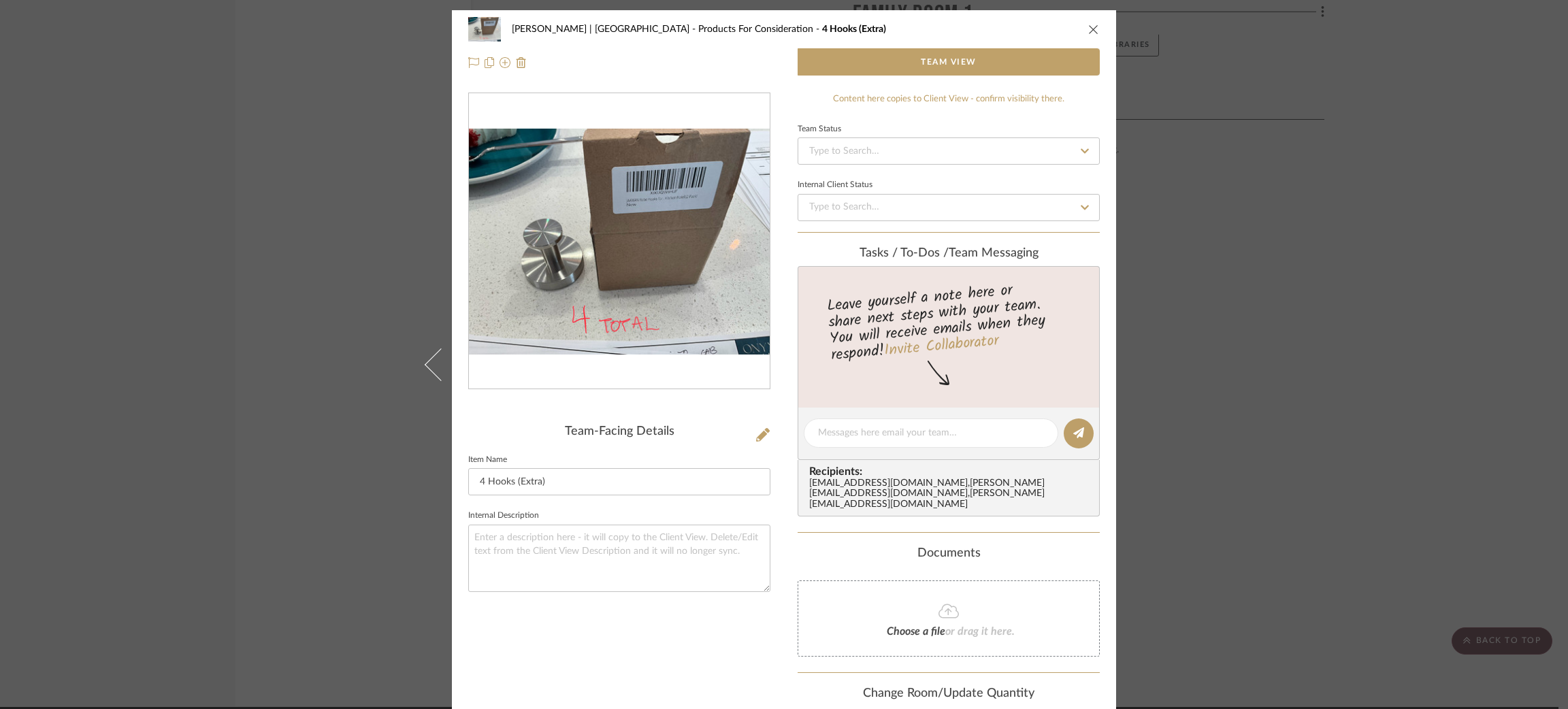
click at [369, 232] on div "Vargas-Gable | Manhattan Beach Products For Consideration 4 Hooks (Extra) Team …" at bounding box center [784, 354] width 1568 height 709
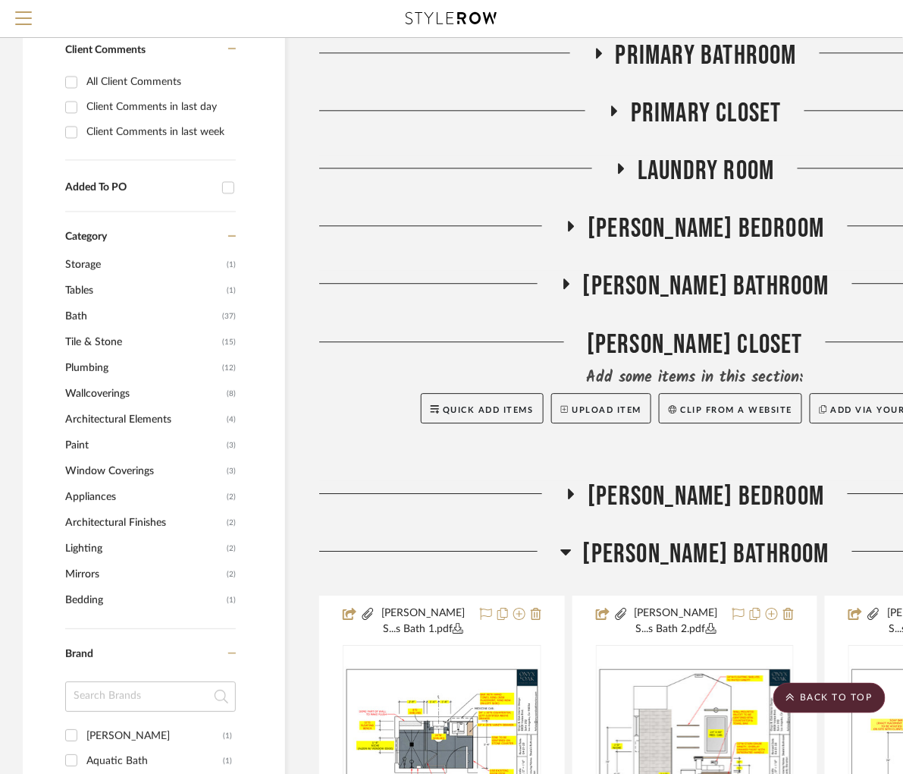
scroll to position [893, 0]
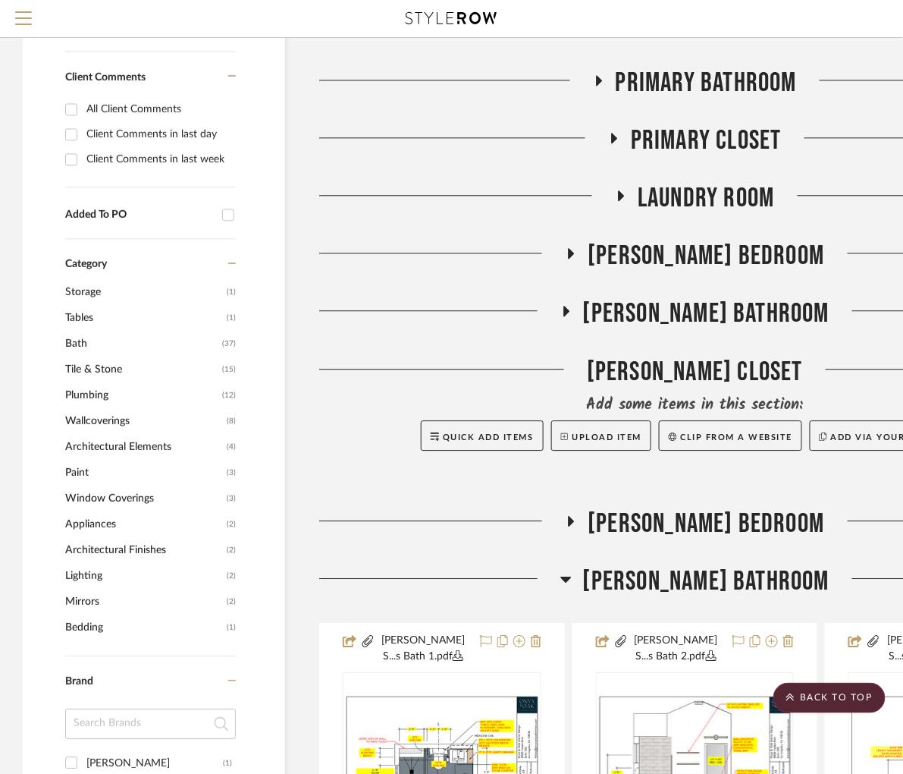
click at [572, 582] on icon at bounding box center [565, 579] width 11 height 18
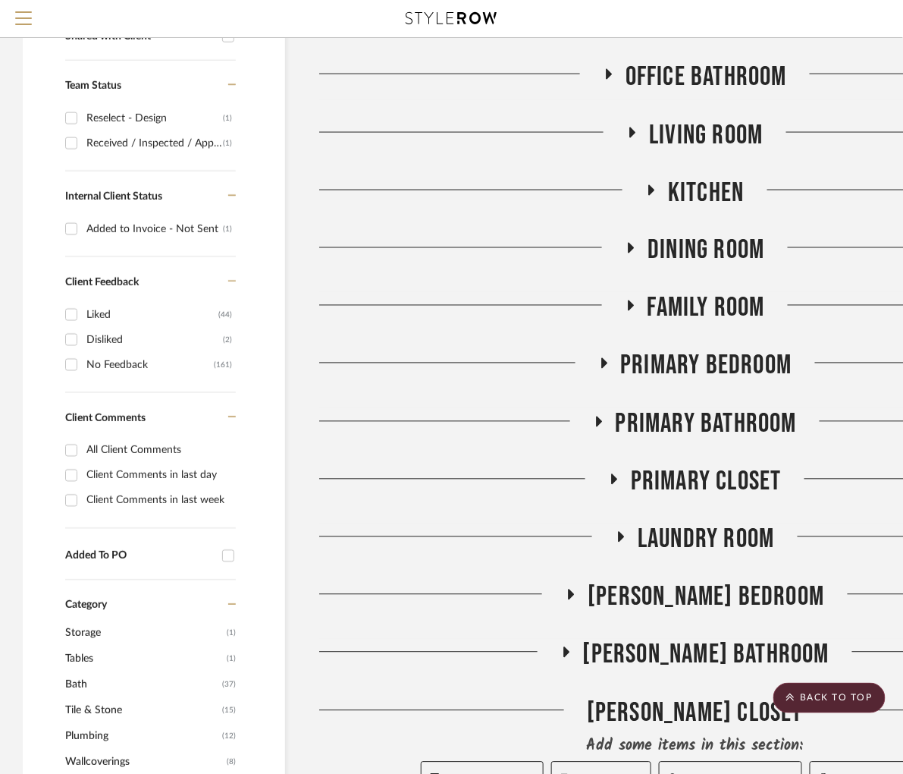
scroll to position [324, 0]
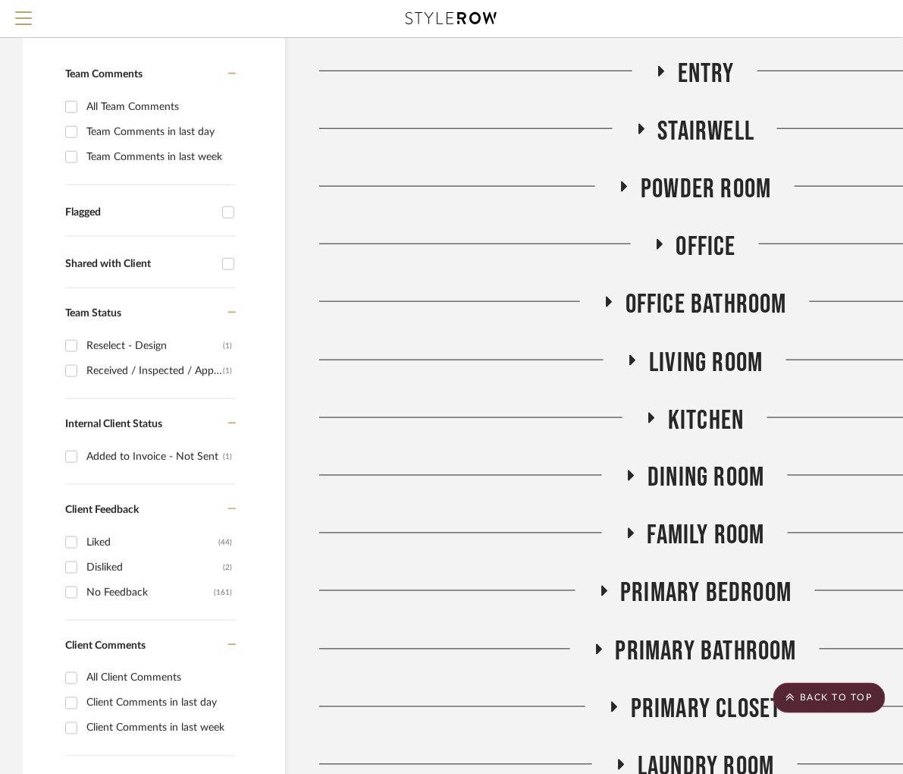
click at [608, 302] on icon at bounding box center [610, 302] width 6 height 11
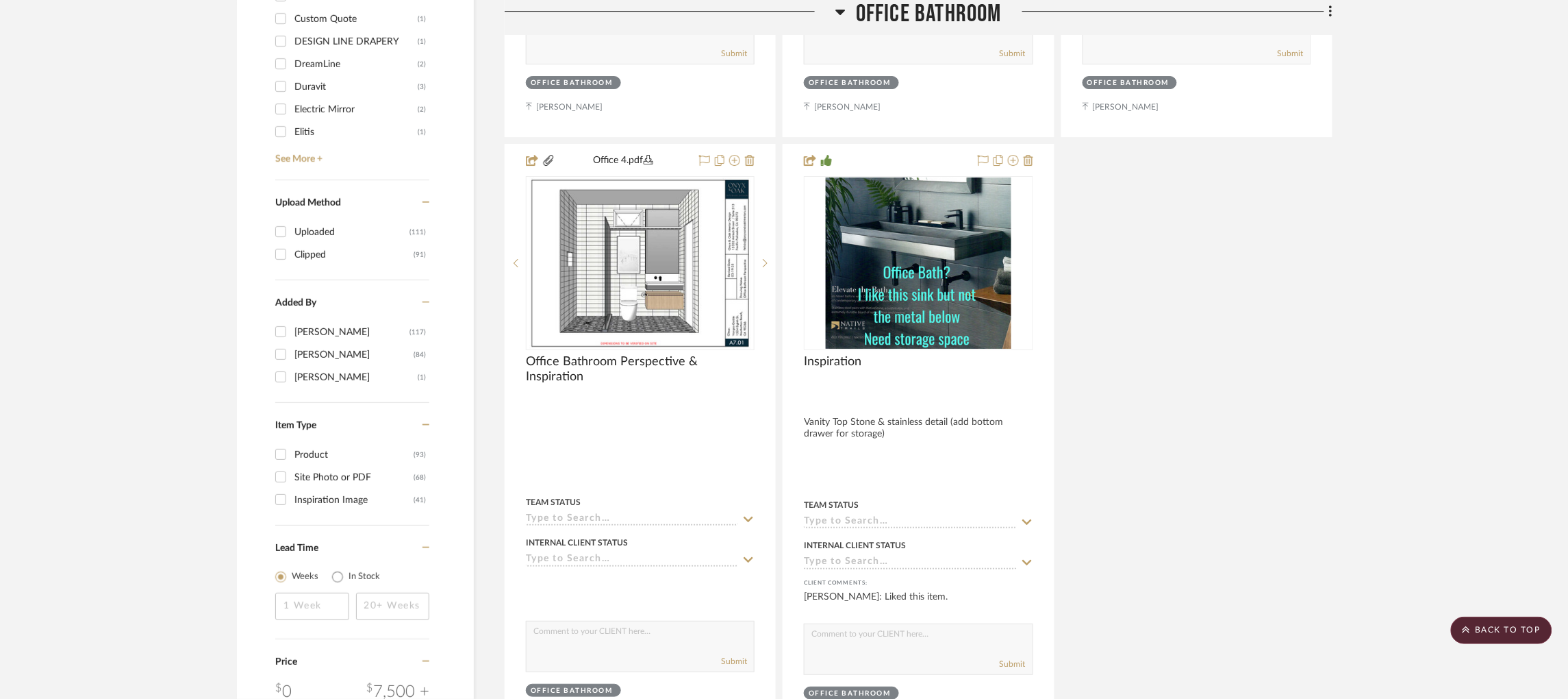
scroll to position [1901, 0]
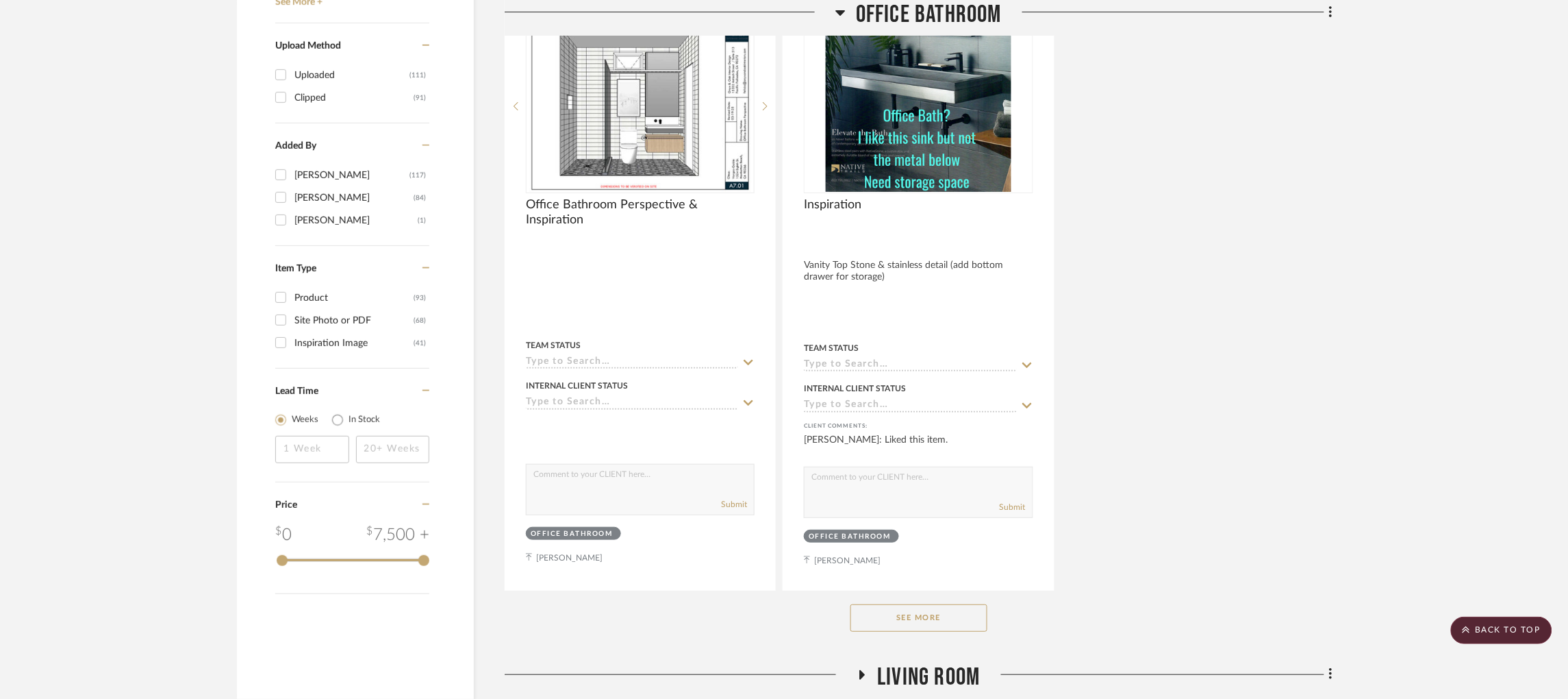
click at [970, 604] on button "See More" at bounding box center [919, 618] width 137 height 27
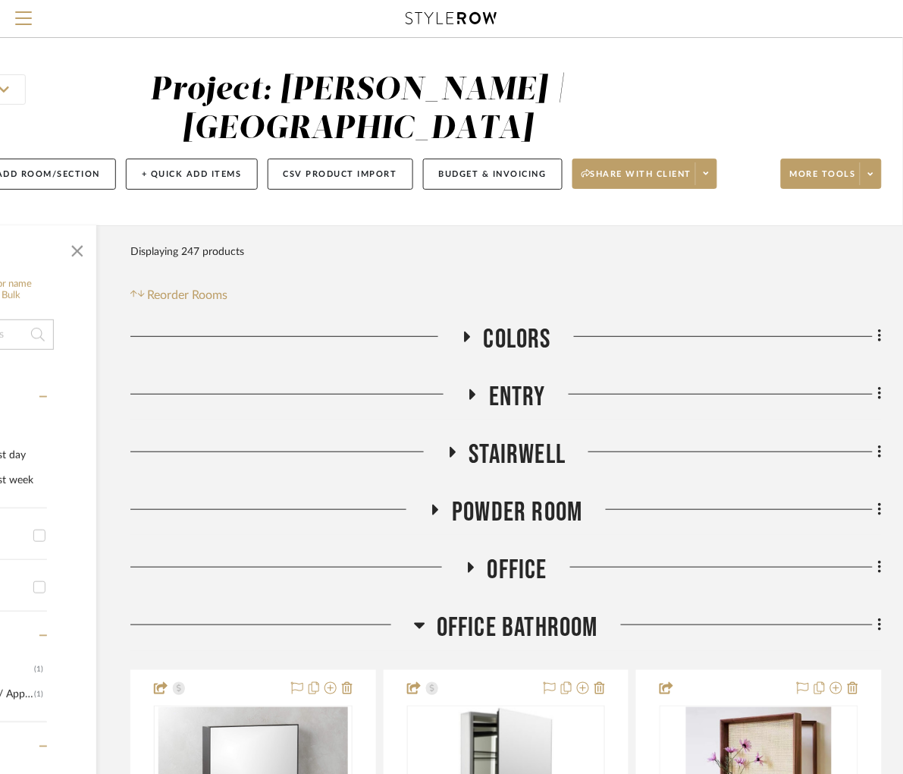
scroll to position [1, 431]
click at [860, 170] on span at bounding box center [870, 173] width 21 height 23
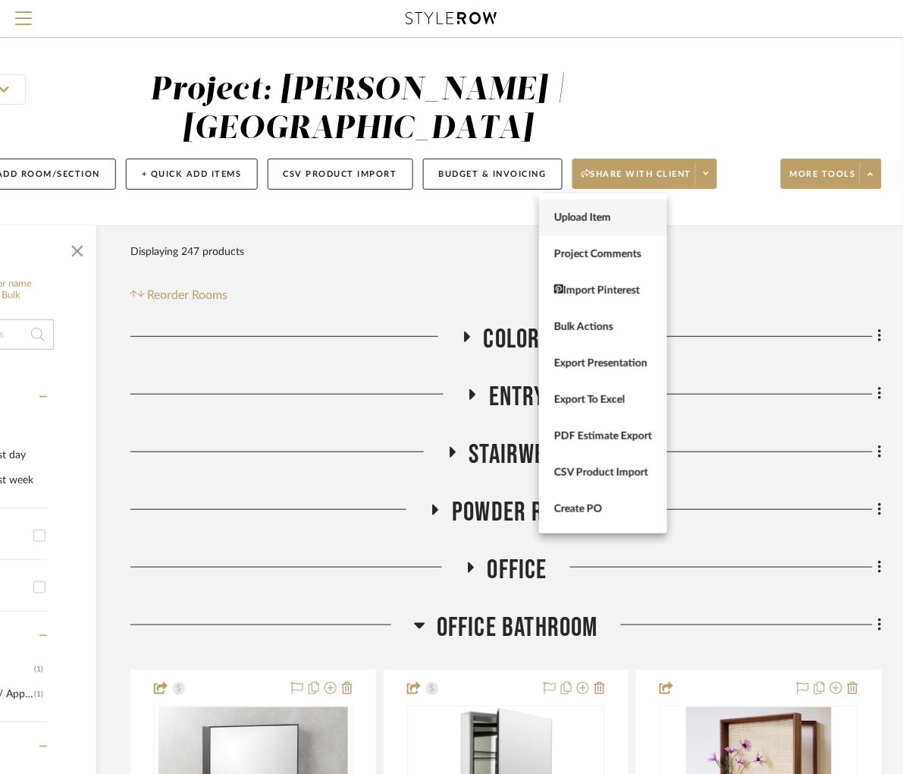
click at [615, 221] on span "Upload Item" at bounding box center [603, 218] width 98 height 13
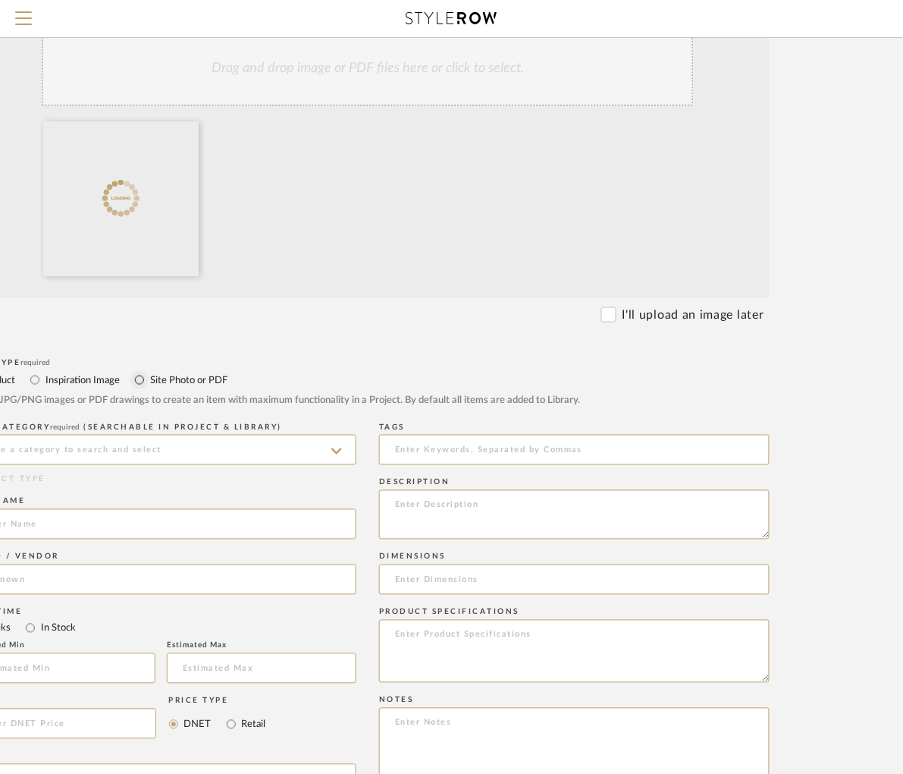
scroll to position [319, 0]
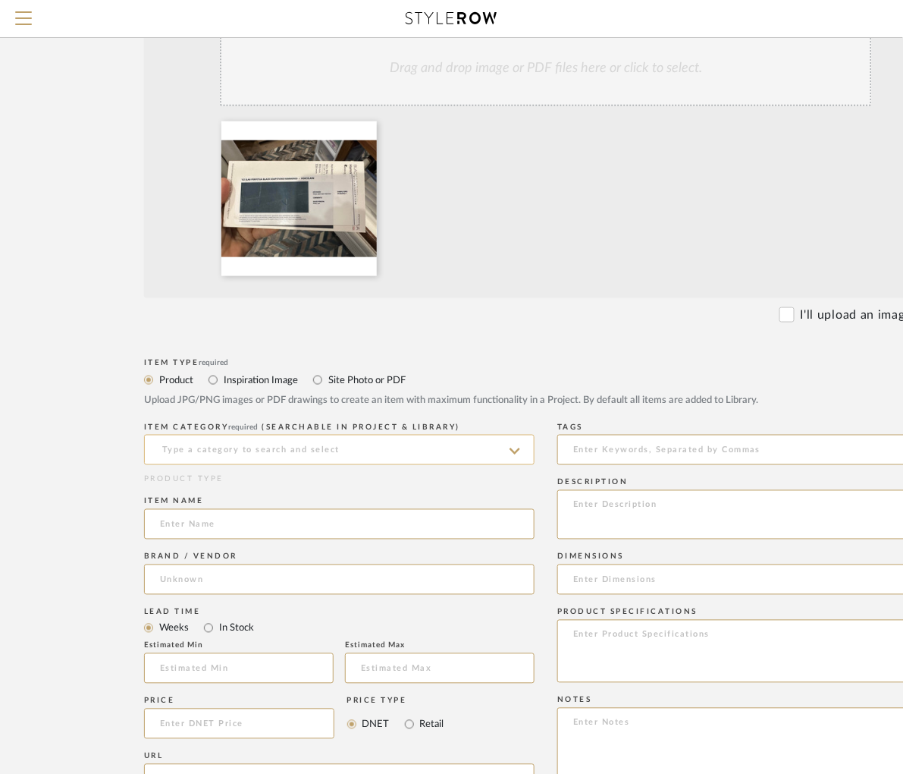
click at [199, 453] on input at bounding box center [339, 450] width 391 height 30
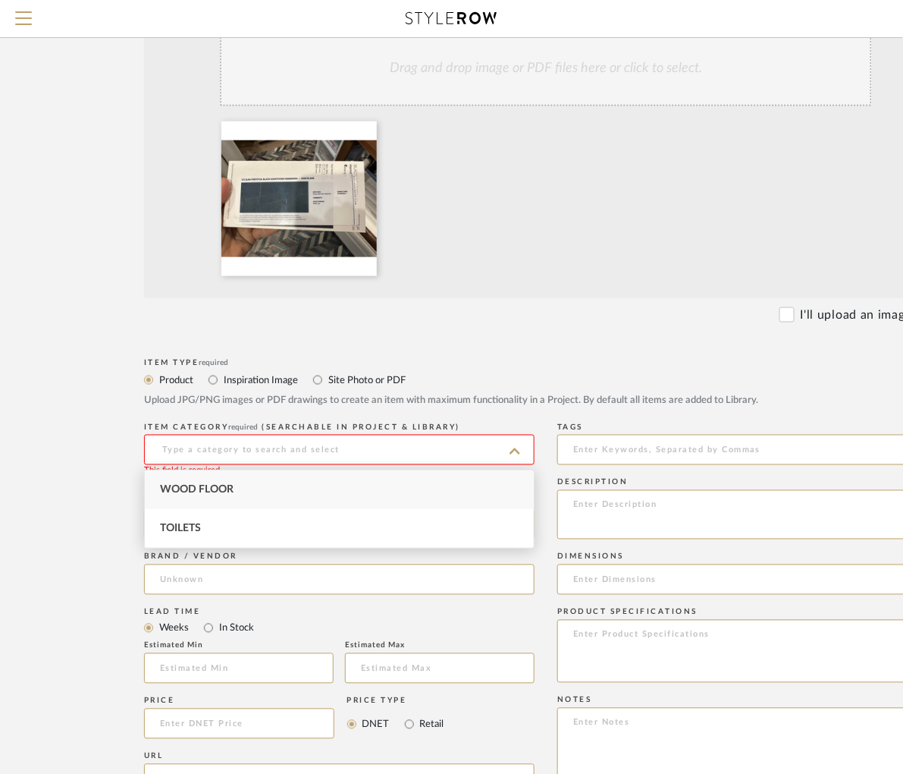
type input "T"
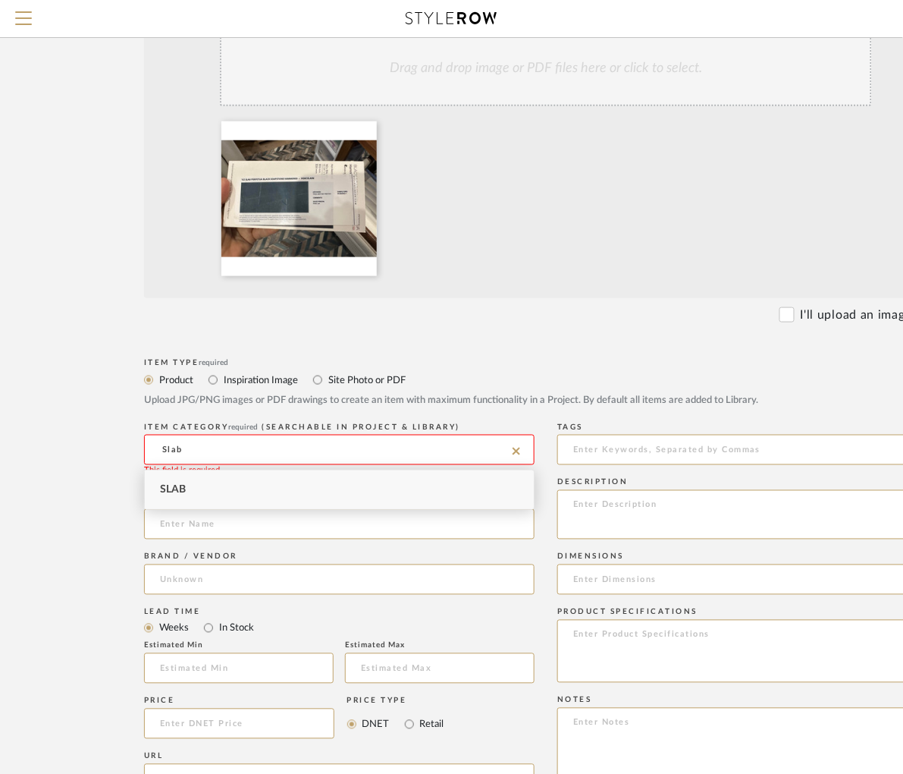
type input "Slab"
click at [180, 493] on span "Slab" at bounding box center [173, 489] width 26 height 11
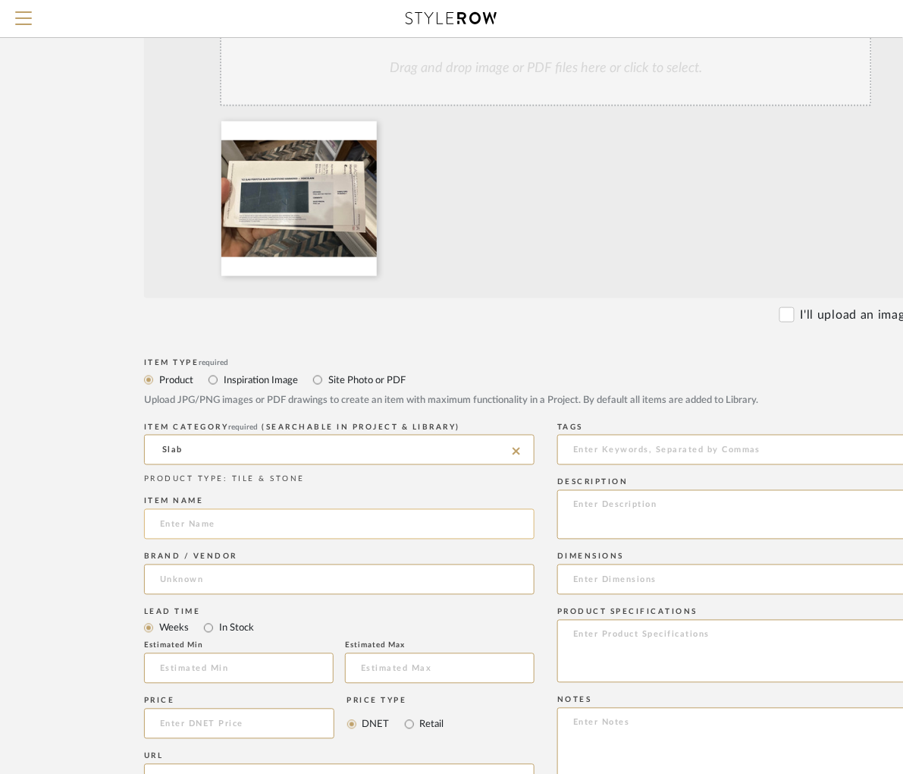
click at [184, 532] on input at bounding box center [339, 524] width 391 height 30
type input "Shower Dam"
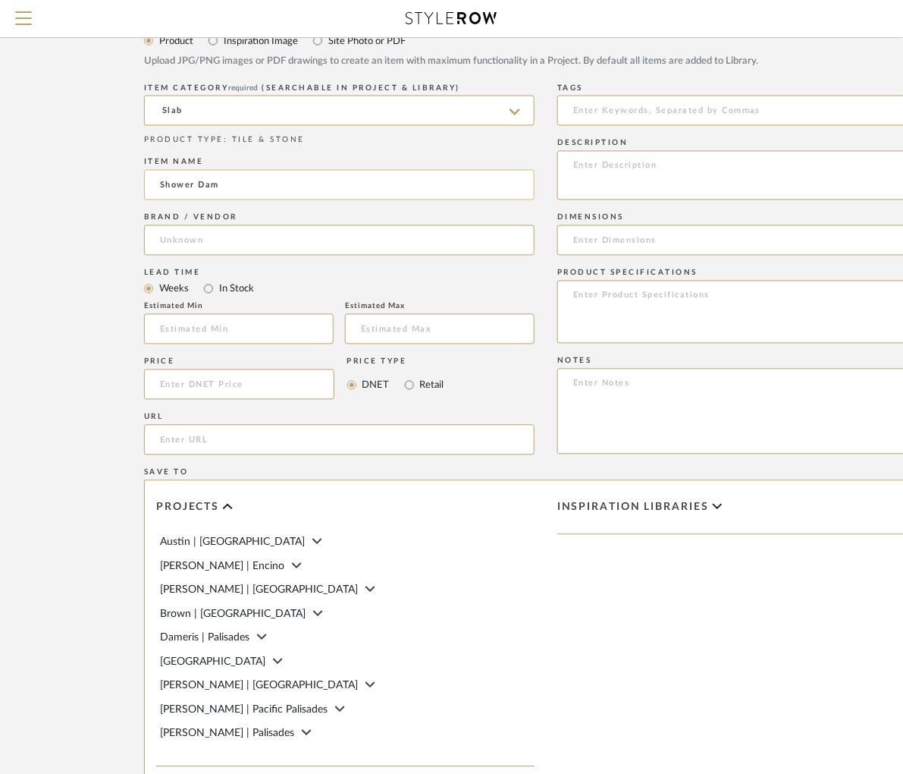
scroll to position [659, 0]
click at [225, 231] on input at bounding box center [339, 240] width 391 height 30
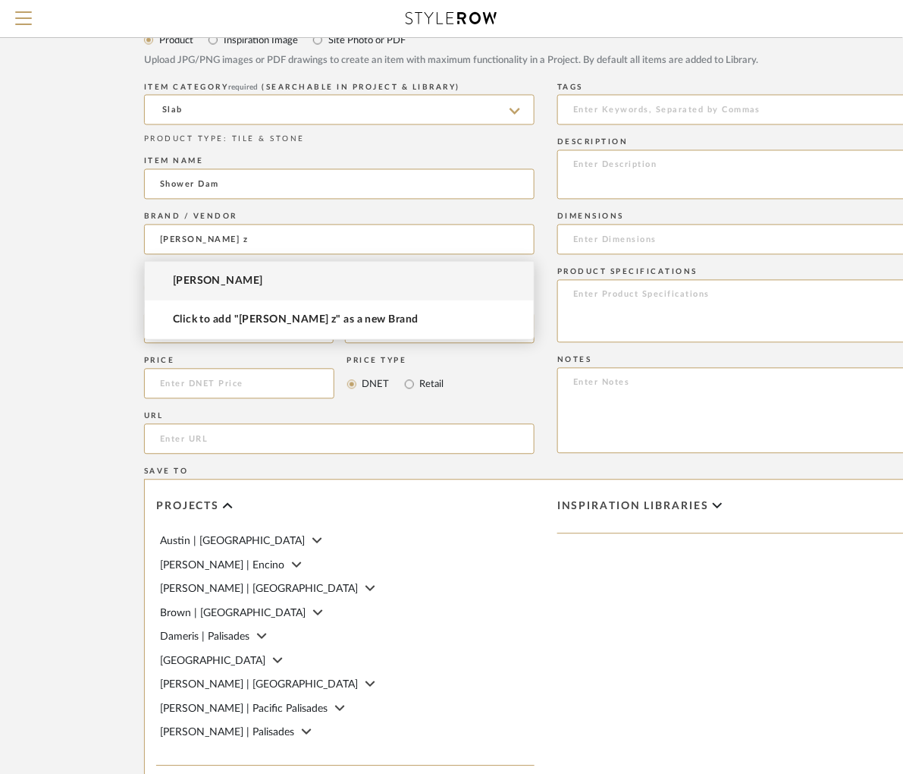
click at [224, 281] on span "Walker Zanger" at bounding box center [218, 281] width 90 height 13
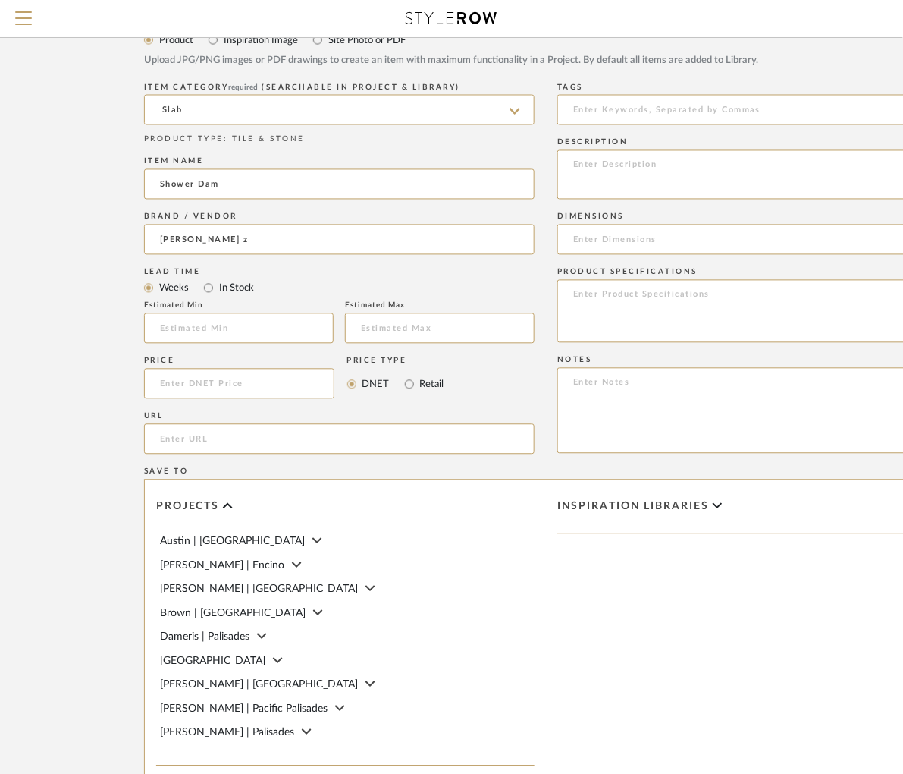
type input "Walker Zanger"
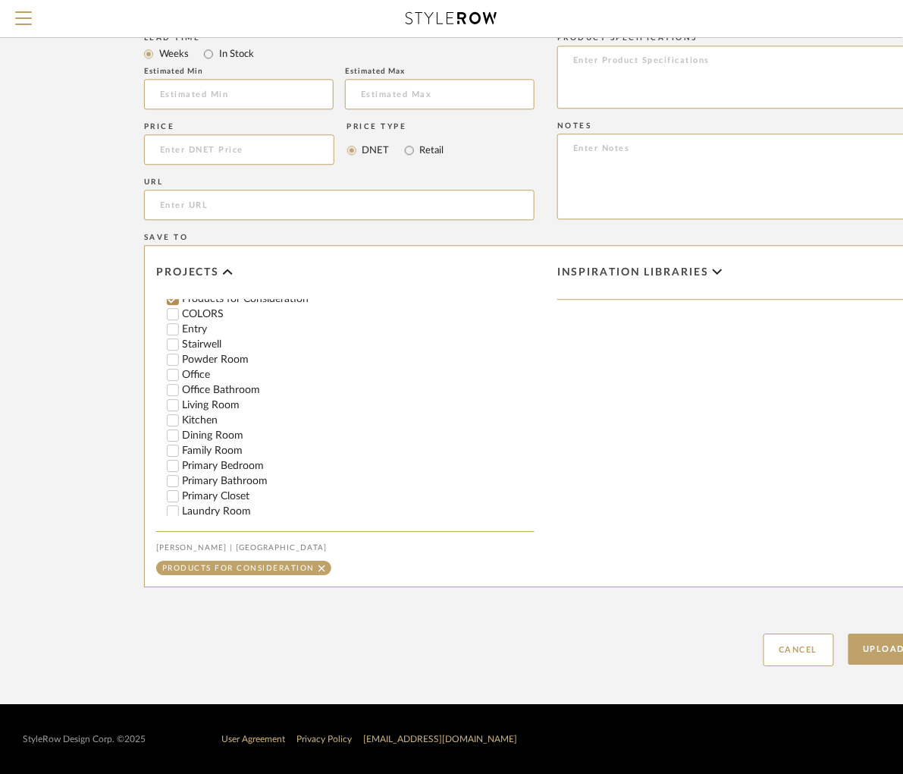
scroll to position [416, 0]
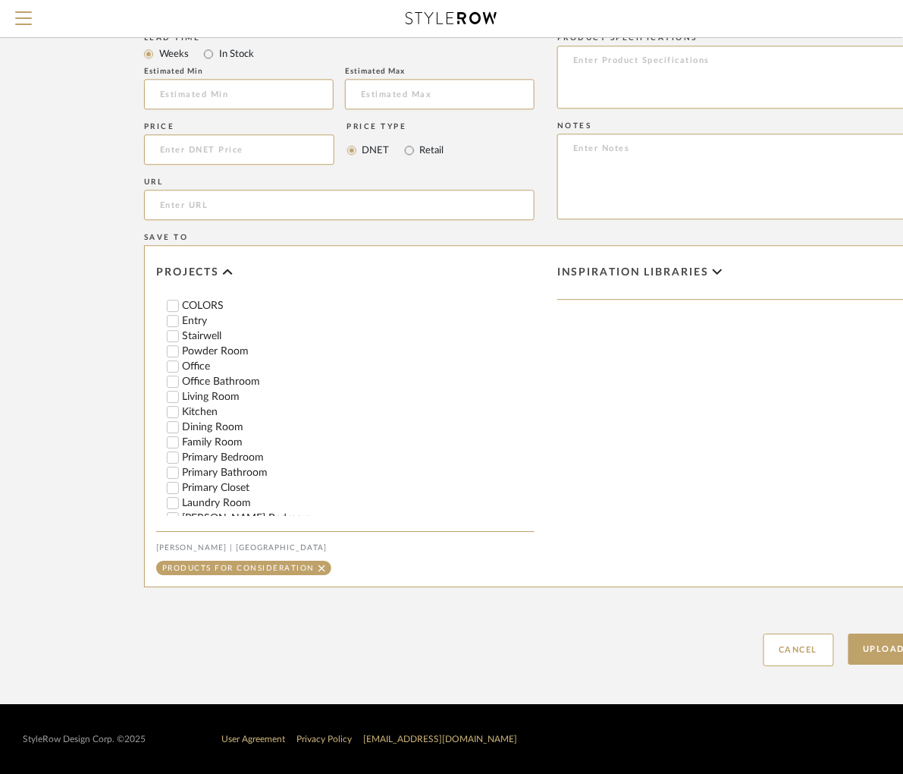
click at [174, 385] on input "Office Bathroom" at bounding box center [172, 381] width 15 height 15
checkbox input "false"
click at [882, 645] on button "Upload Item" at bounding box center [899, 648] width 100 height 31
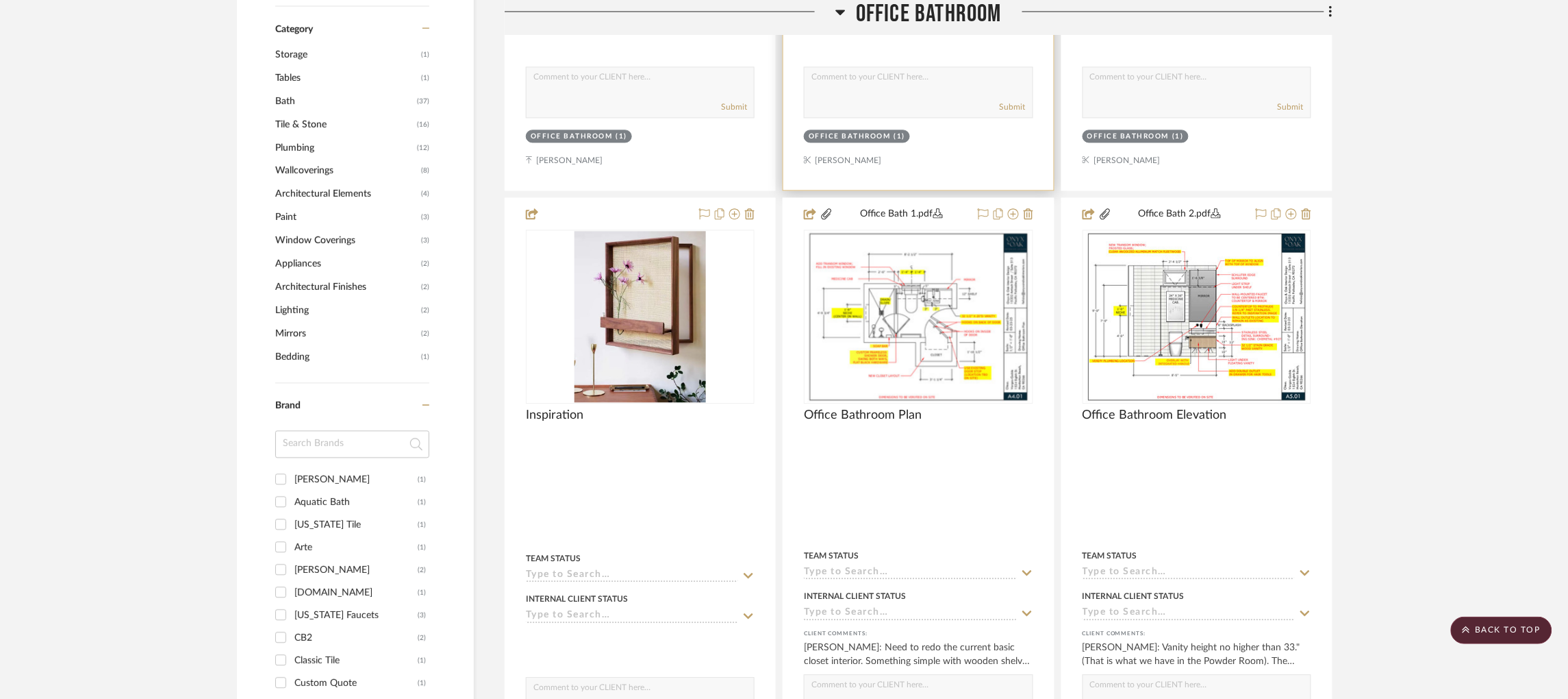
scroll to position [849, 0]
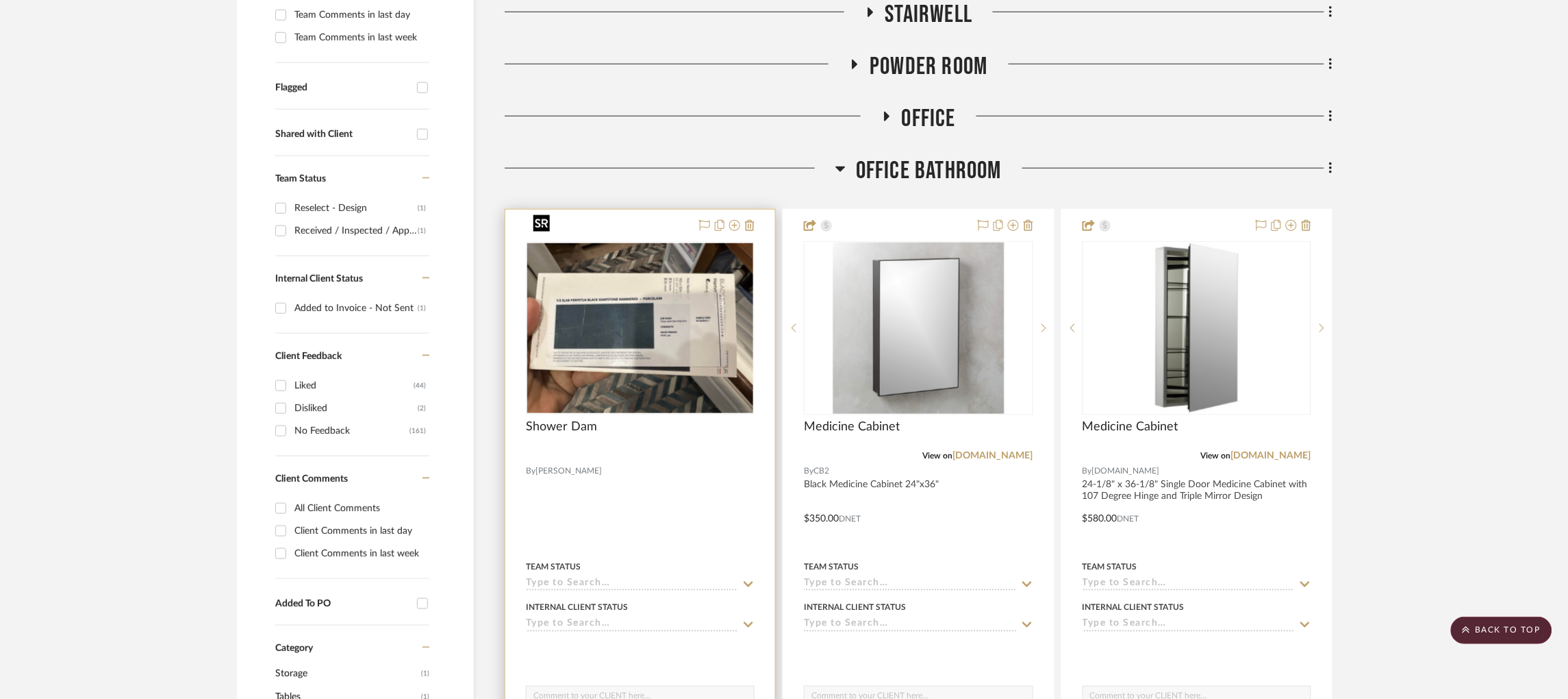
click at [0, 0] on img at bounding box center [0, 0] width 0 height 0
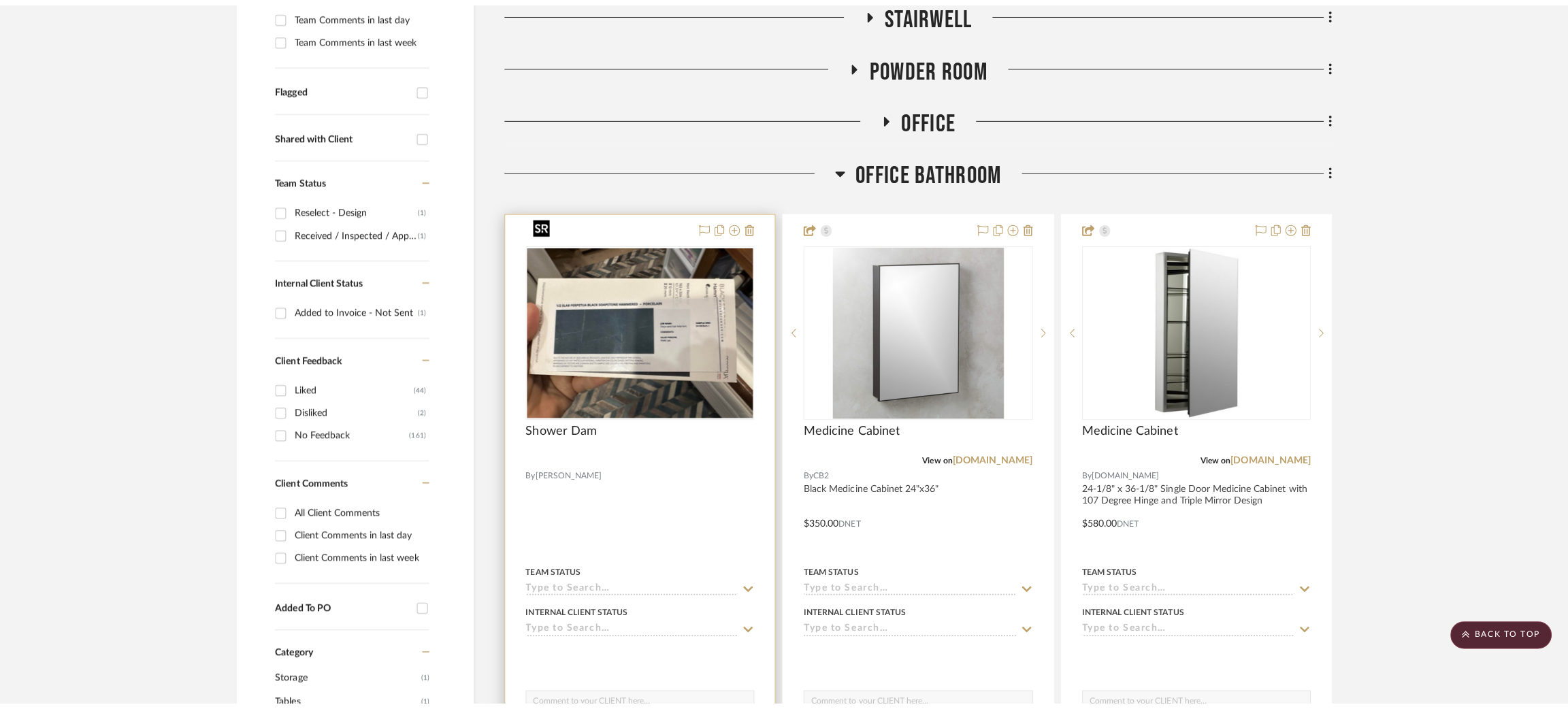
scroll to position [0, 0]
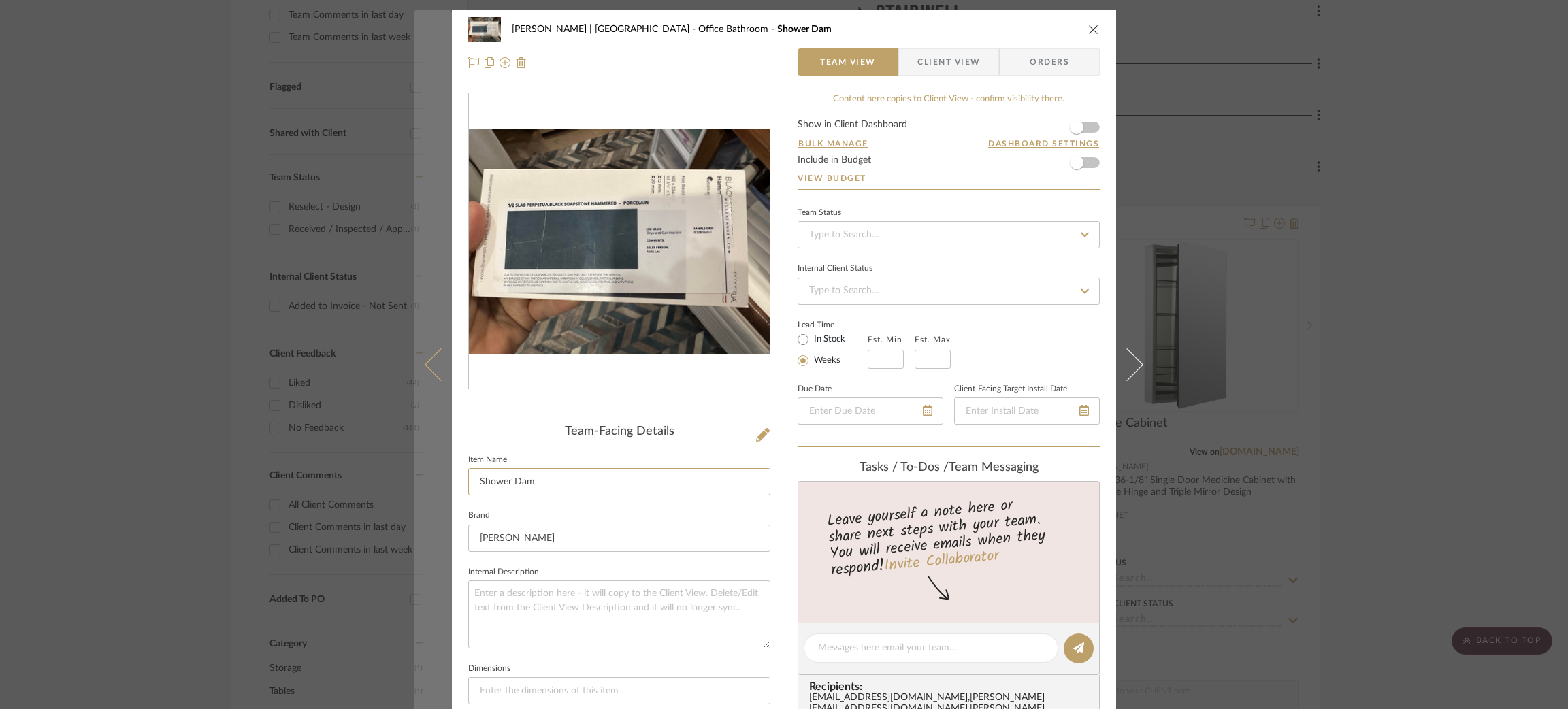
drag, startPoint x: 549, startPoint y: 476, endPoint x: 439, endPoint y: 464, distance: 110.7
click at [439, 464] on mat-dialog-content "Vargas-Gable | Manhattan Beach Office Bathroom Shower Dam Team View Client View…" at bounding box center [784, 637] width 740 height 1255
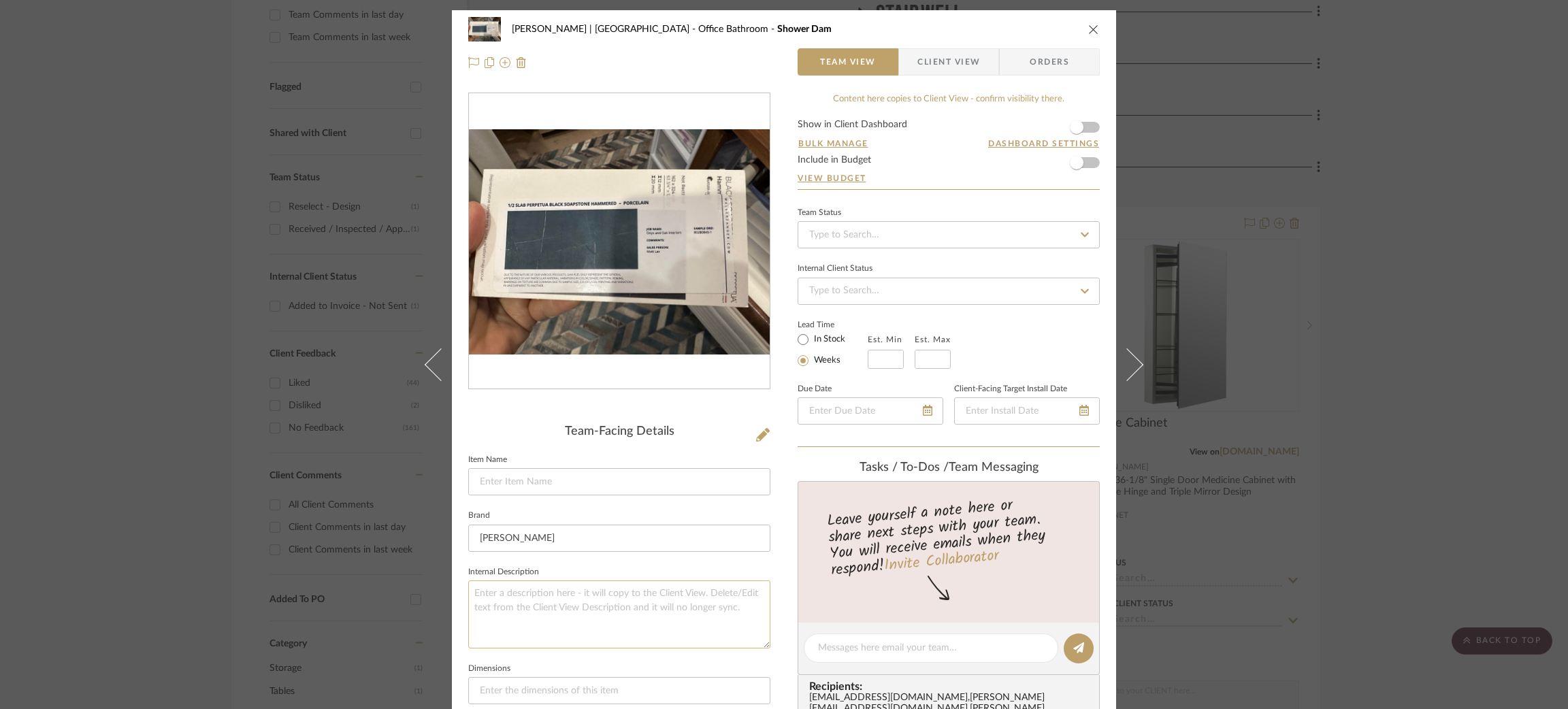
click at [531, 585] on textarea at bounding box center [619, 614] width 302 height 67
paste textarea "Shower Dam"
type textarea "Shower Dam"
click at [522, 477] on input at bounding box center [619, 482] width 302 height 27
type input "1/2 Slab Perpetua Black Soapstone Hammered - Porcelain"
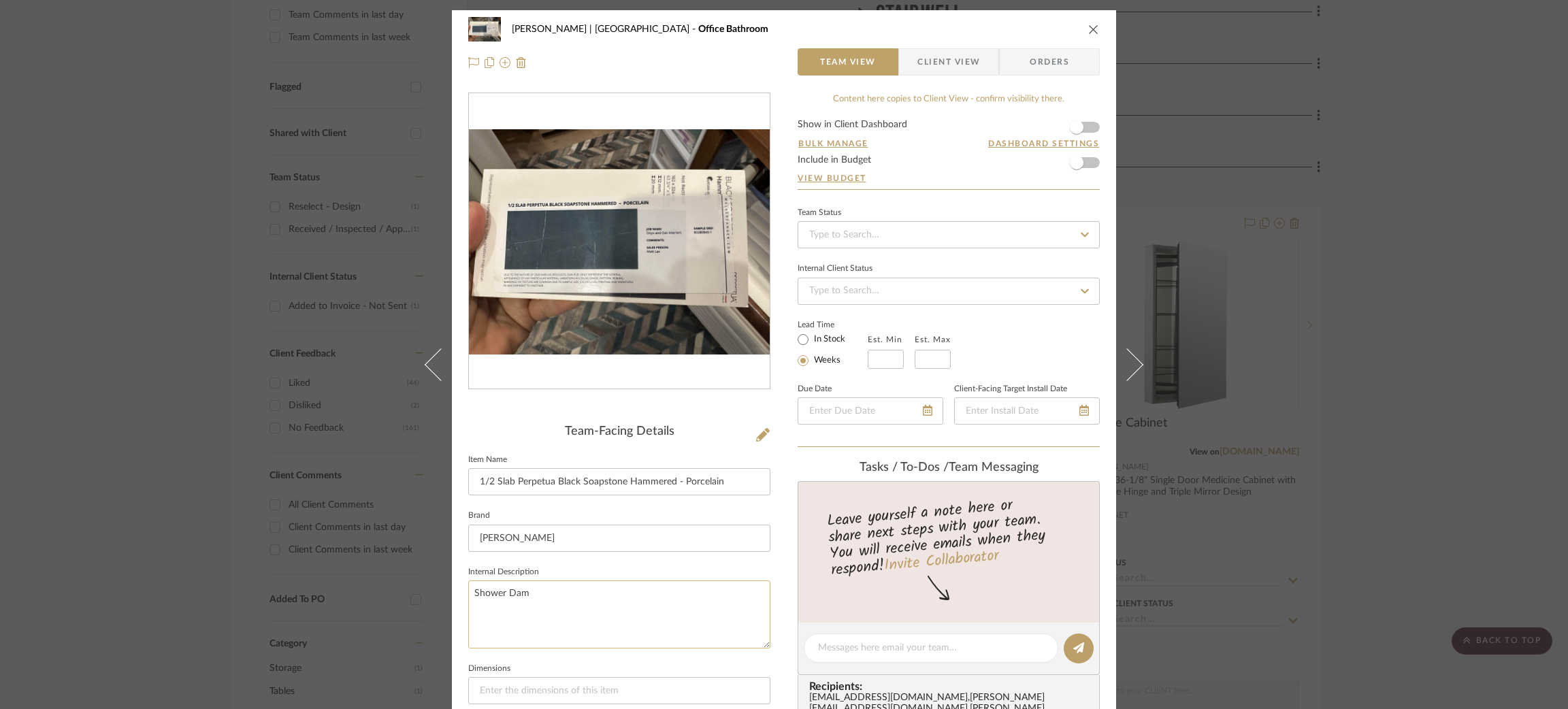
click at [537, 594] on textarea "Shower Dam" at bounding box center [619, 614] width 302 height 67
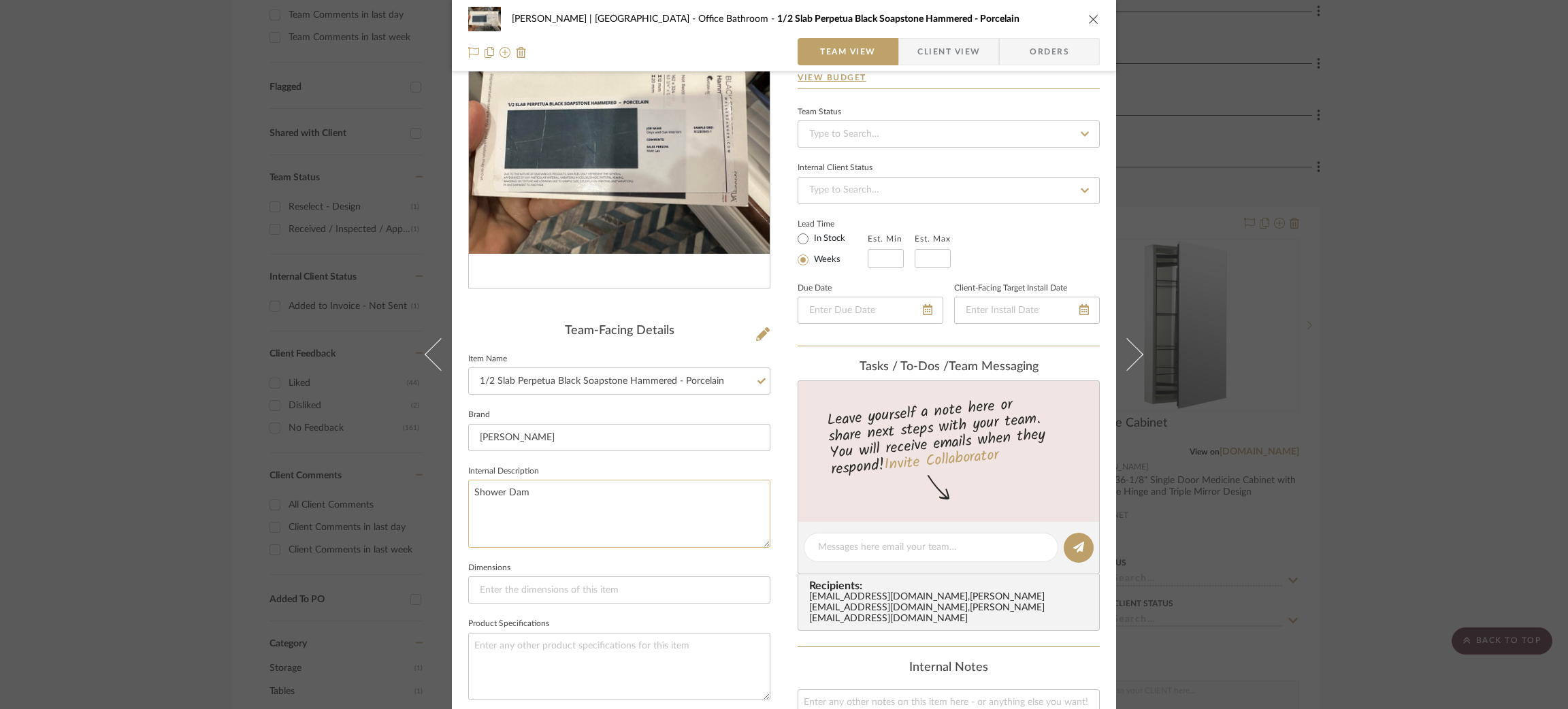
scroll to position [102, 0]
click at [1269, 444] on div "Vargas-Gable | Manhattan Beach Office Bathroom 1/2 Slab Perpetua Black Soapston…" at bounding box center [784, 354] width 1568 height 709
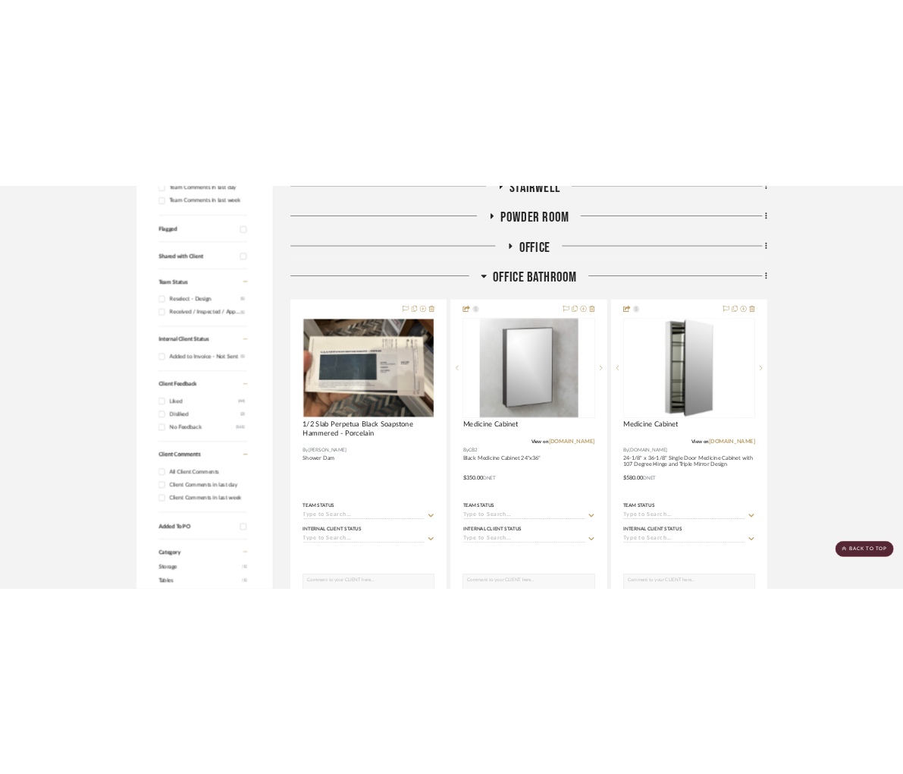
scroll to position [563, 4]
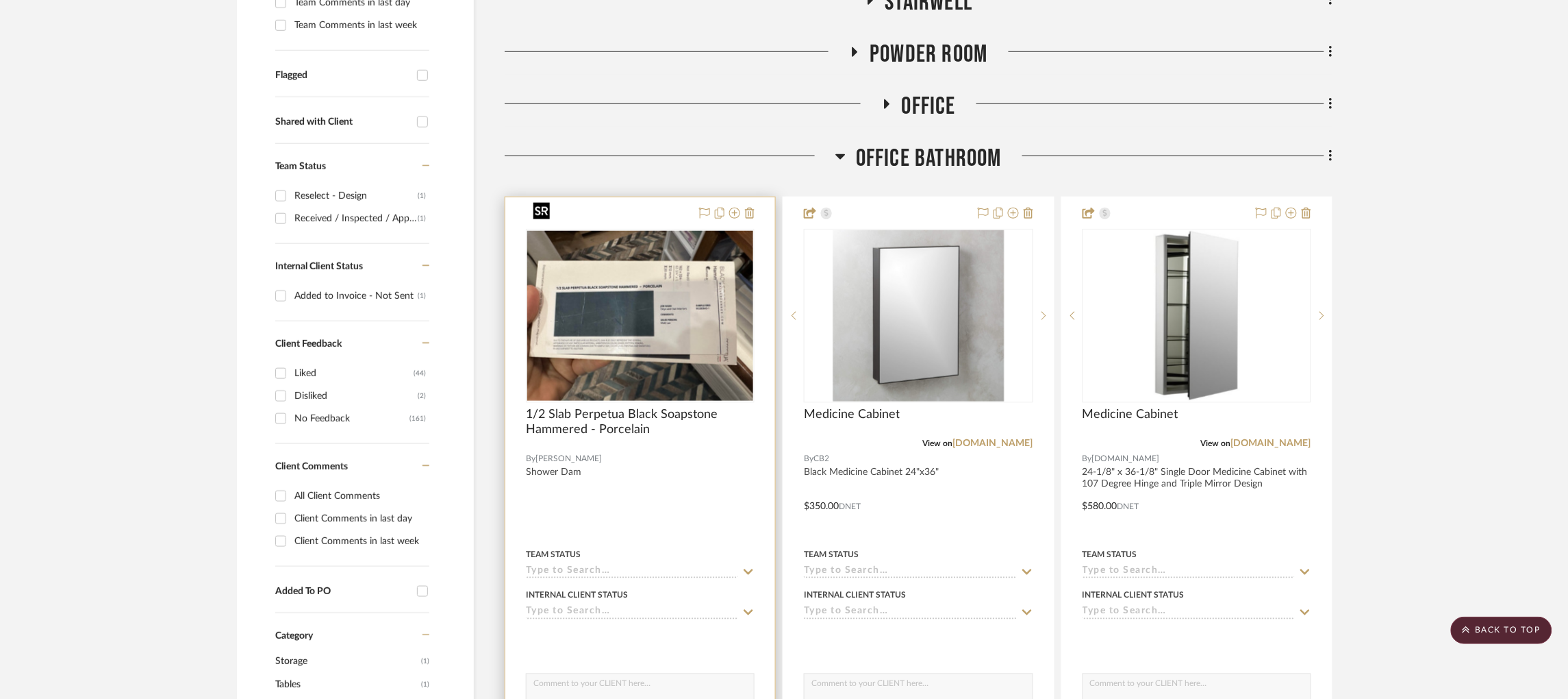
click at [672, 359] on img "0" at bounding box center [640, 316] width 226 height 170
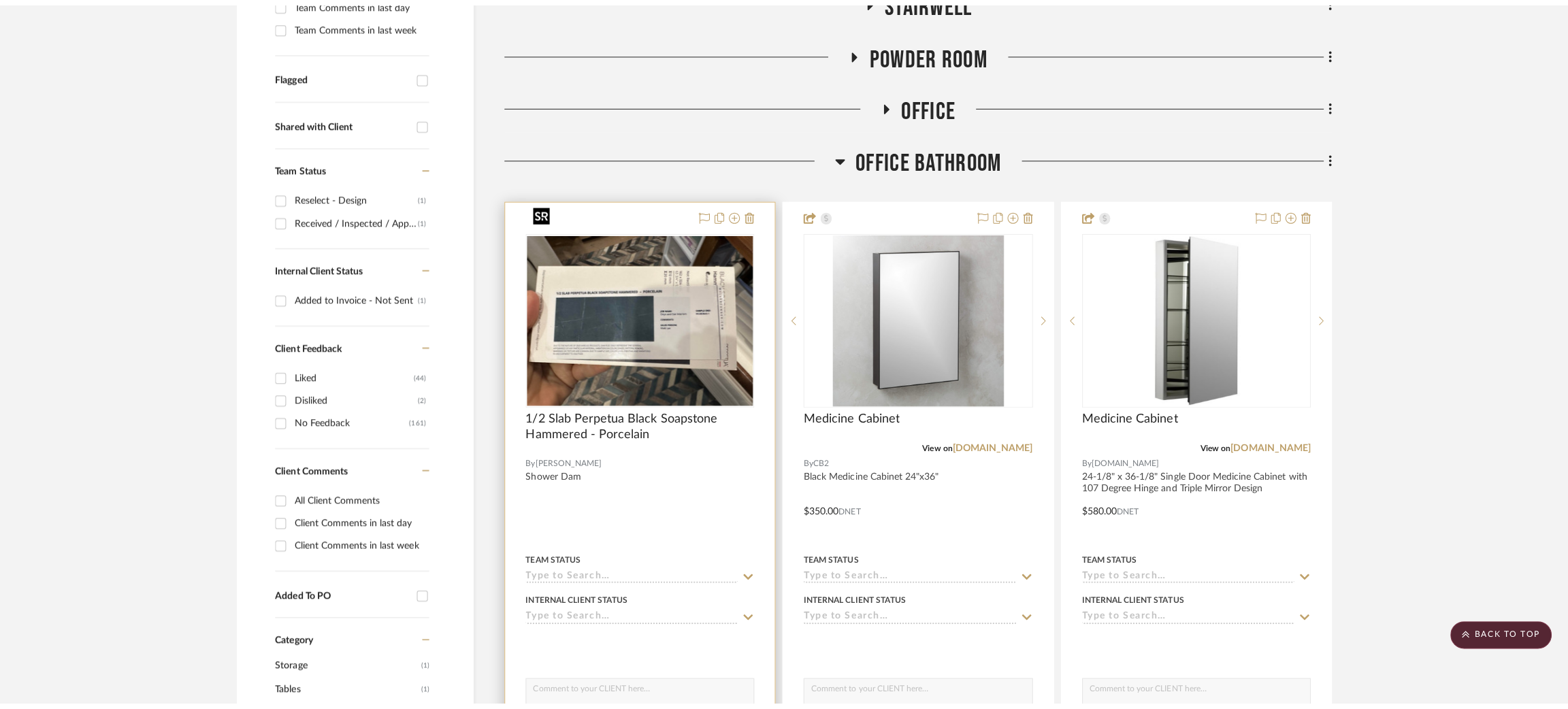
scroll to position [0, 0]
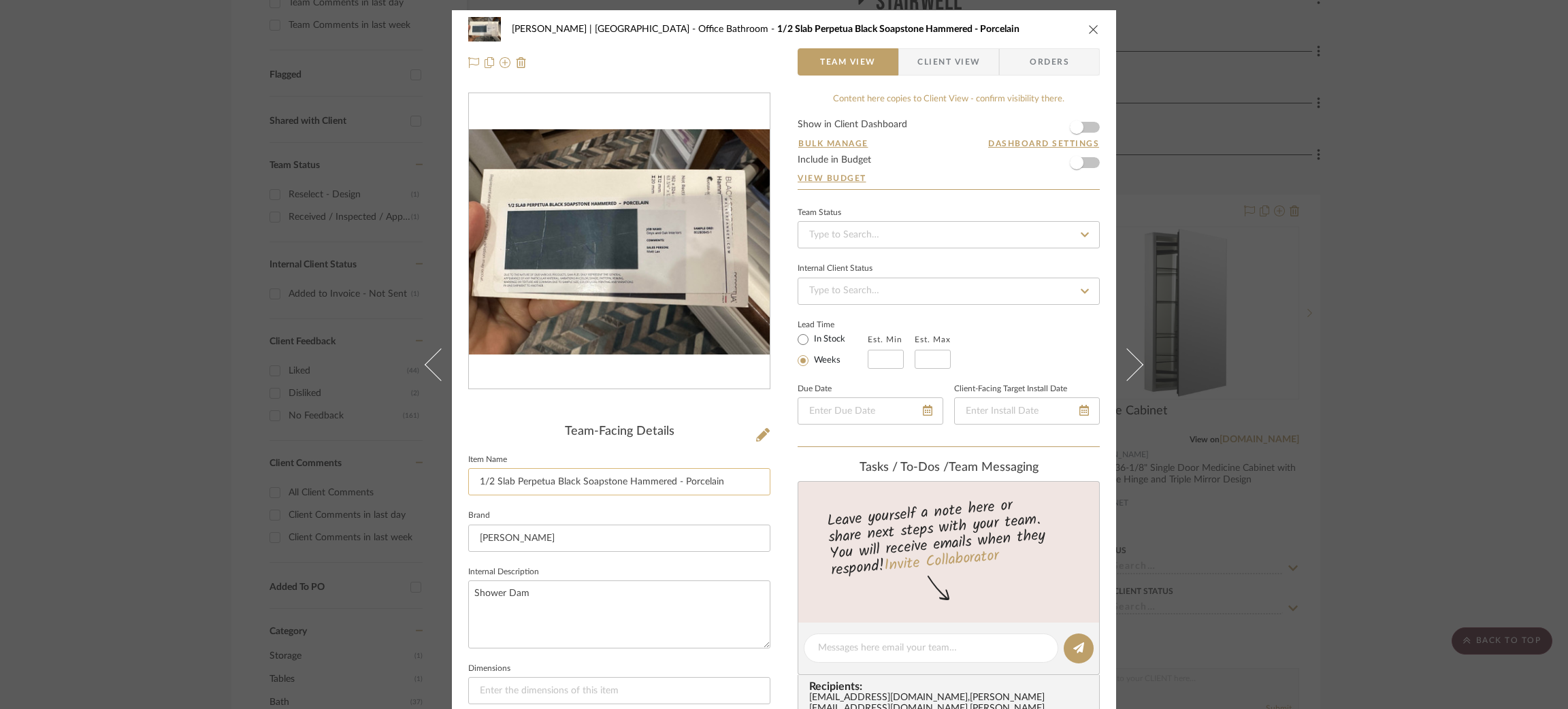
click at [555, 477] on input "1/2 Slab Perpetua Black Soapstone Hammered - Porcelain" at bounding box center [619, 482] width 302 height 27
click at [601, 587] on textarea "Shower Dam" at bounding box center [619, 614] width 302 height 67
